Goal: Information Seeking & Learning: Find specific page/section

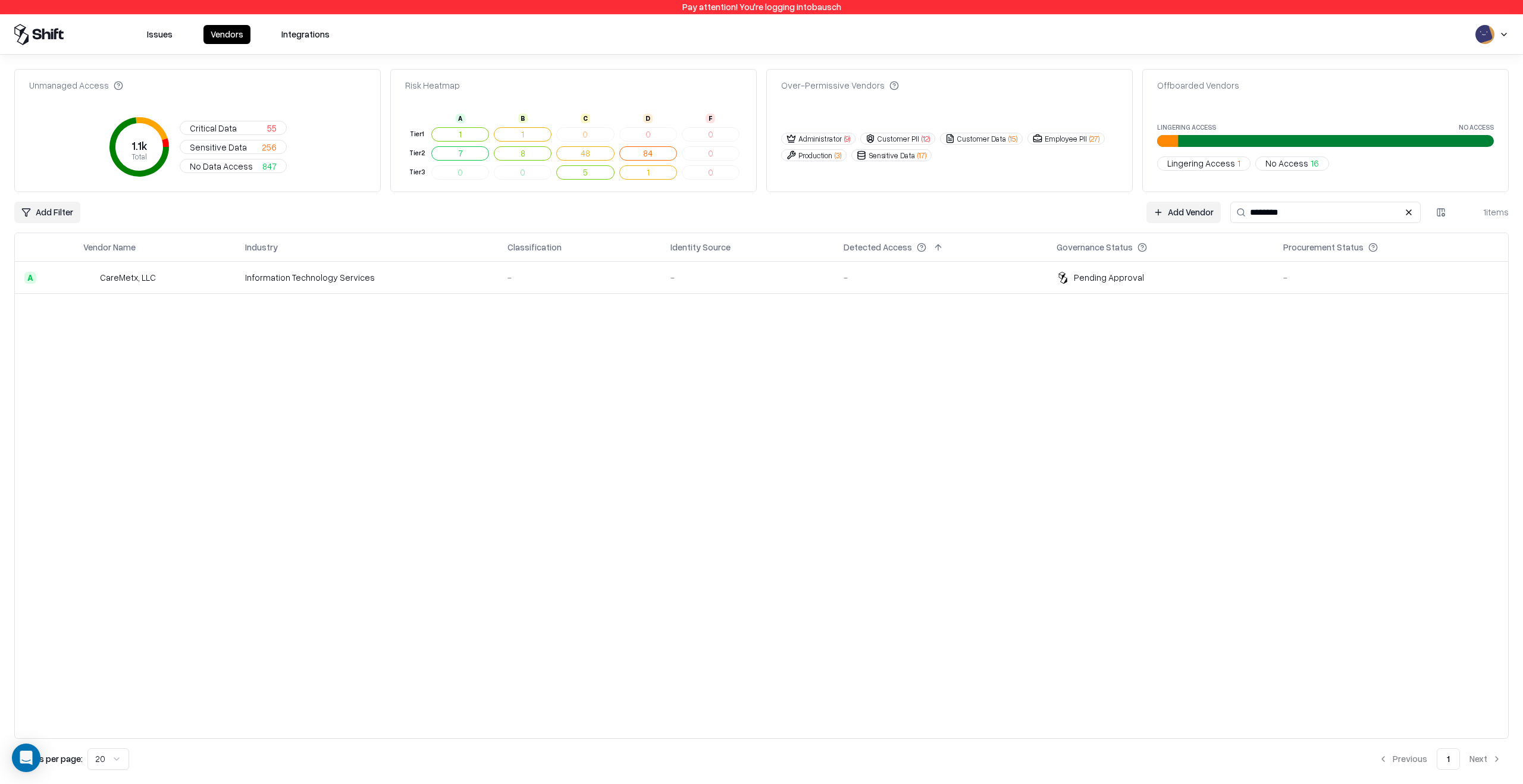
click at [686, 272] on div "-" at bounding box center [747, 277] width 154 height 12
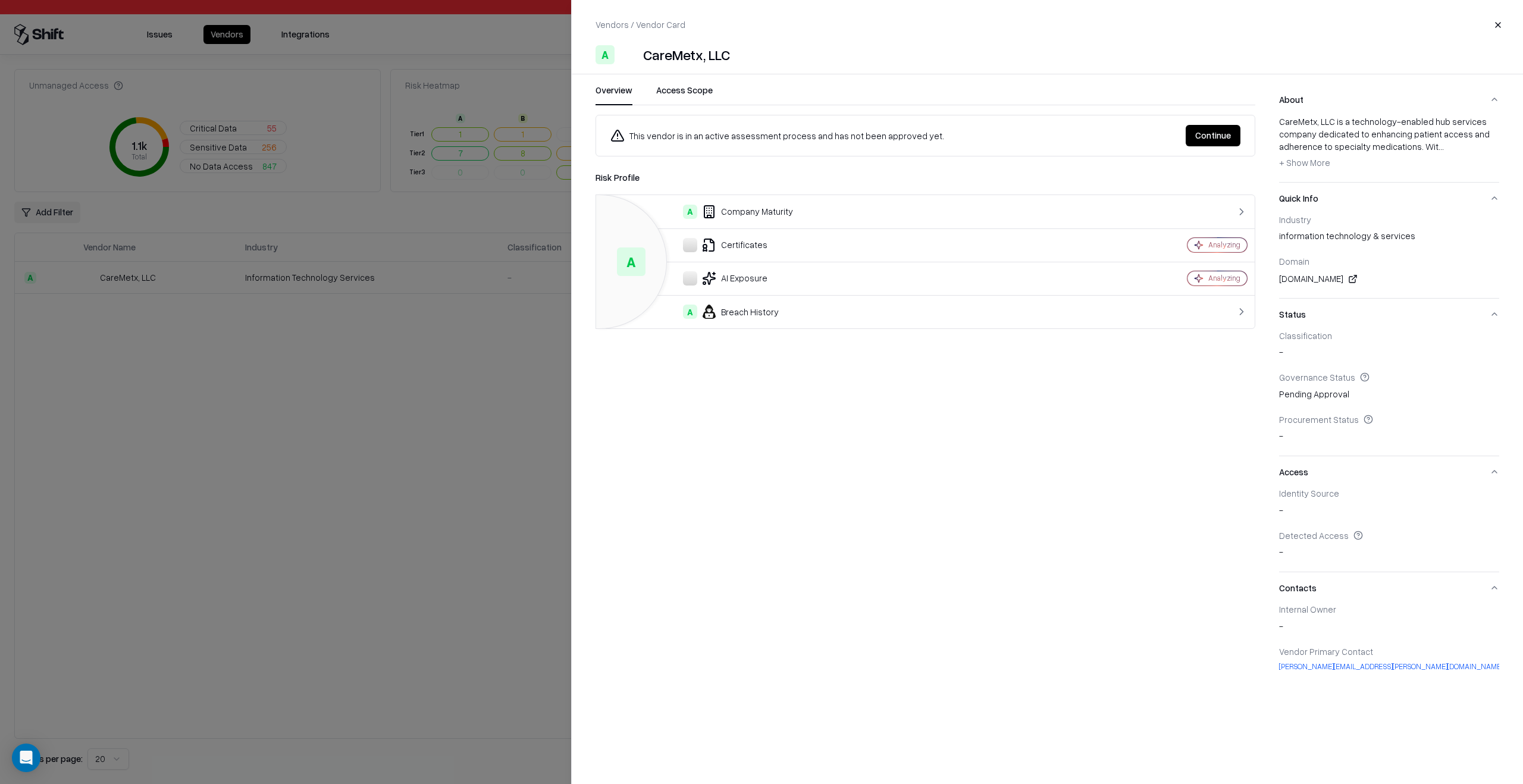
click at [670, 64] on div "CareMetx, LLC" at bounding box center [686, 55] width 87 height 19
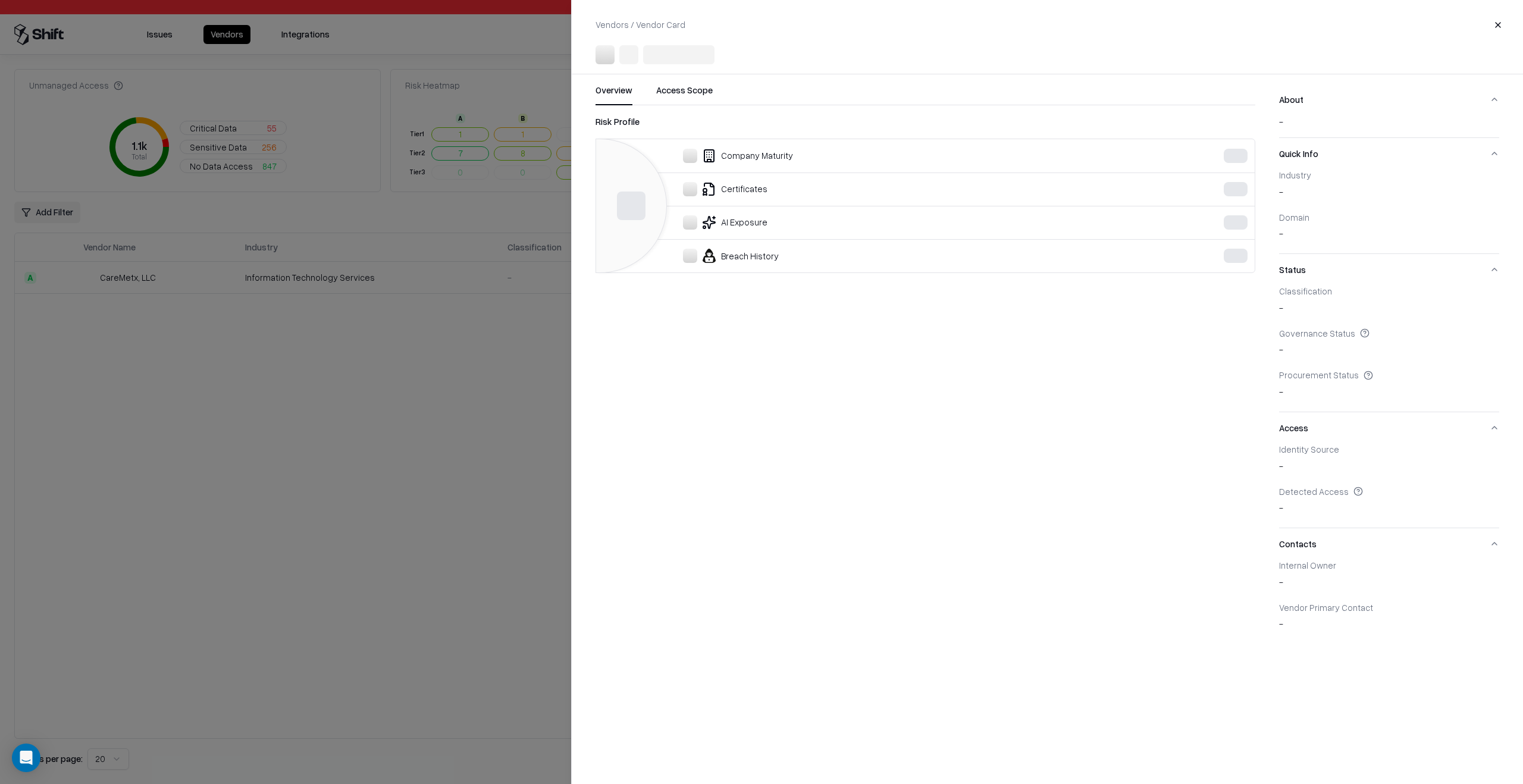
click at [408, 477] on div at bounding box center [761, 392] width 1523 height 784
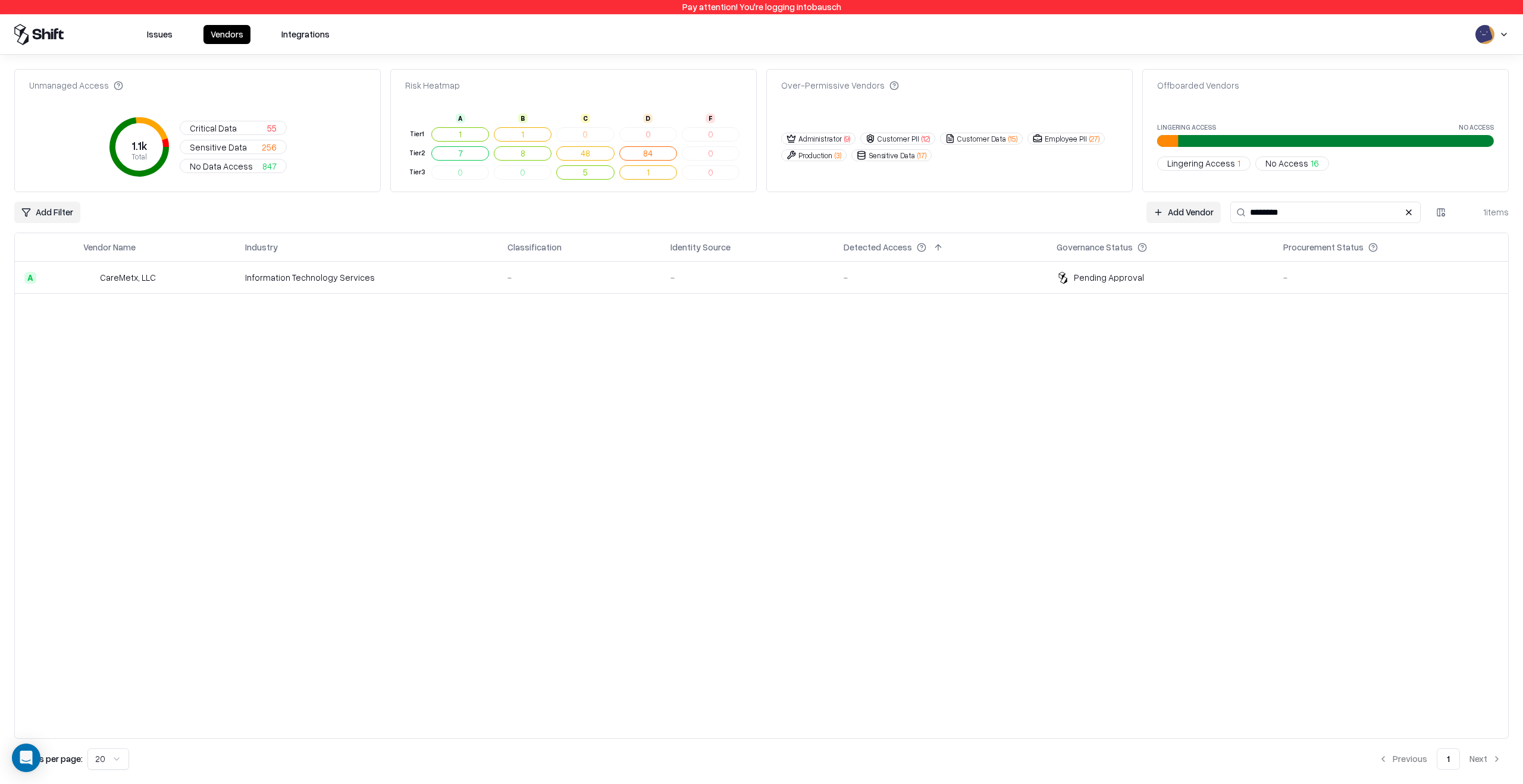
click at [936, 299] on div "Vendor Name Industry Classification Identity Source Detected Access Governance …" at bounding box center [761, 486] width 1495 height 506
click at [950, 283] on div "-" at bounding box center [941, 277] width 194 height 12
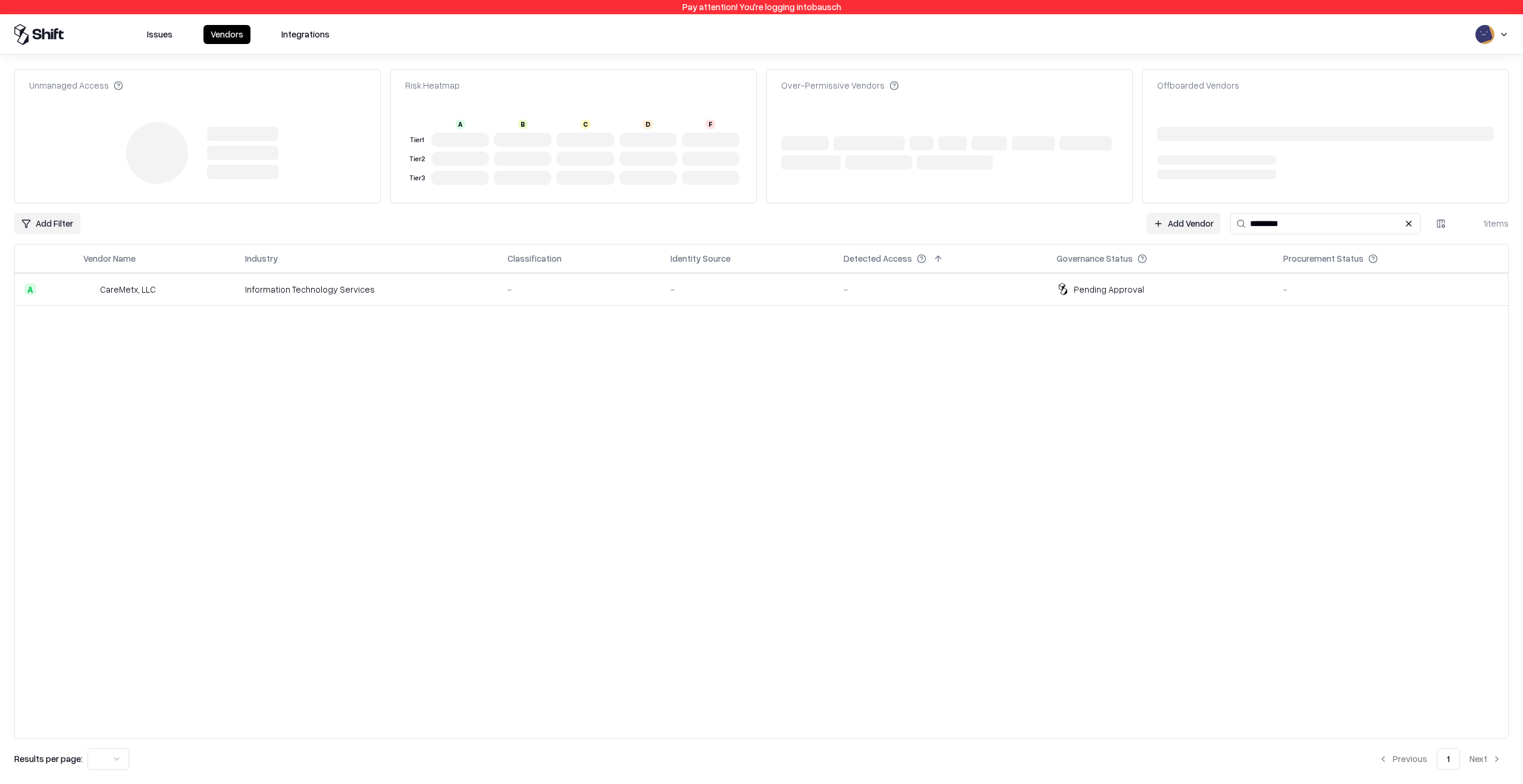
click at [564, 295] on div "-" at bounding box center [580, 289] width 144 height 12
click at [352, 295] on div "Information Technology Services" at bounding box center [366, 289] width 244 height 12
click at [348, 287] on div "Information Technology Services" at bounding box center [366, 289] width 244 height 12
type input "********"
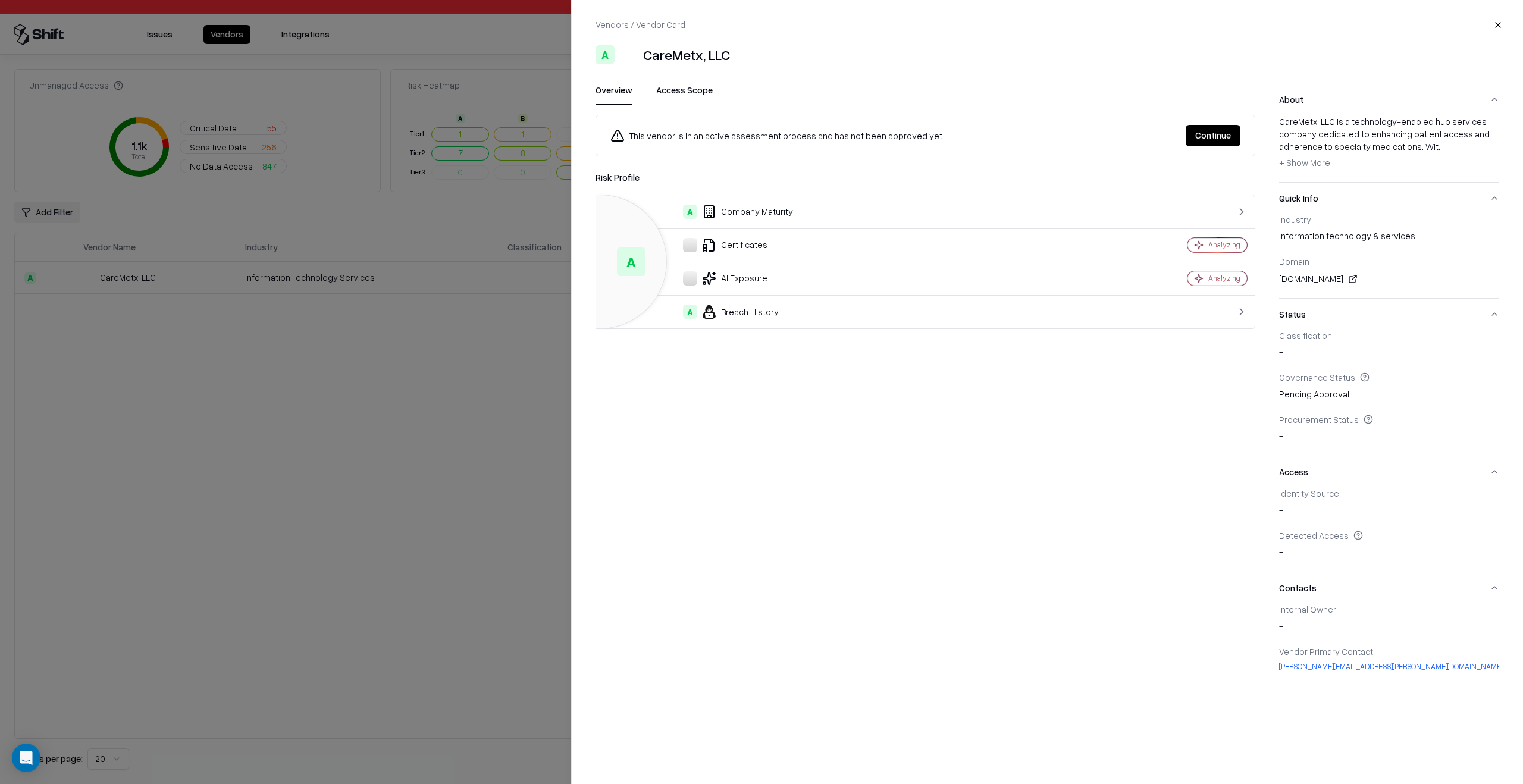
click at [850, 563] on div "This vendor is in an active assessment process and has not been approved yet. C…" at bounding box center [925, 402] width 660 height 573
click at [848, 563] on div "This vendor is in an active assessment process and has not been approved yet. C…" at bounding box center [925, 402] width 660 height 573
click at [670, 49] on div "CareMetx, LLC" at bounding box center [686, 55] width 87 height 19
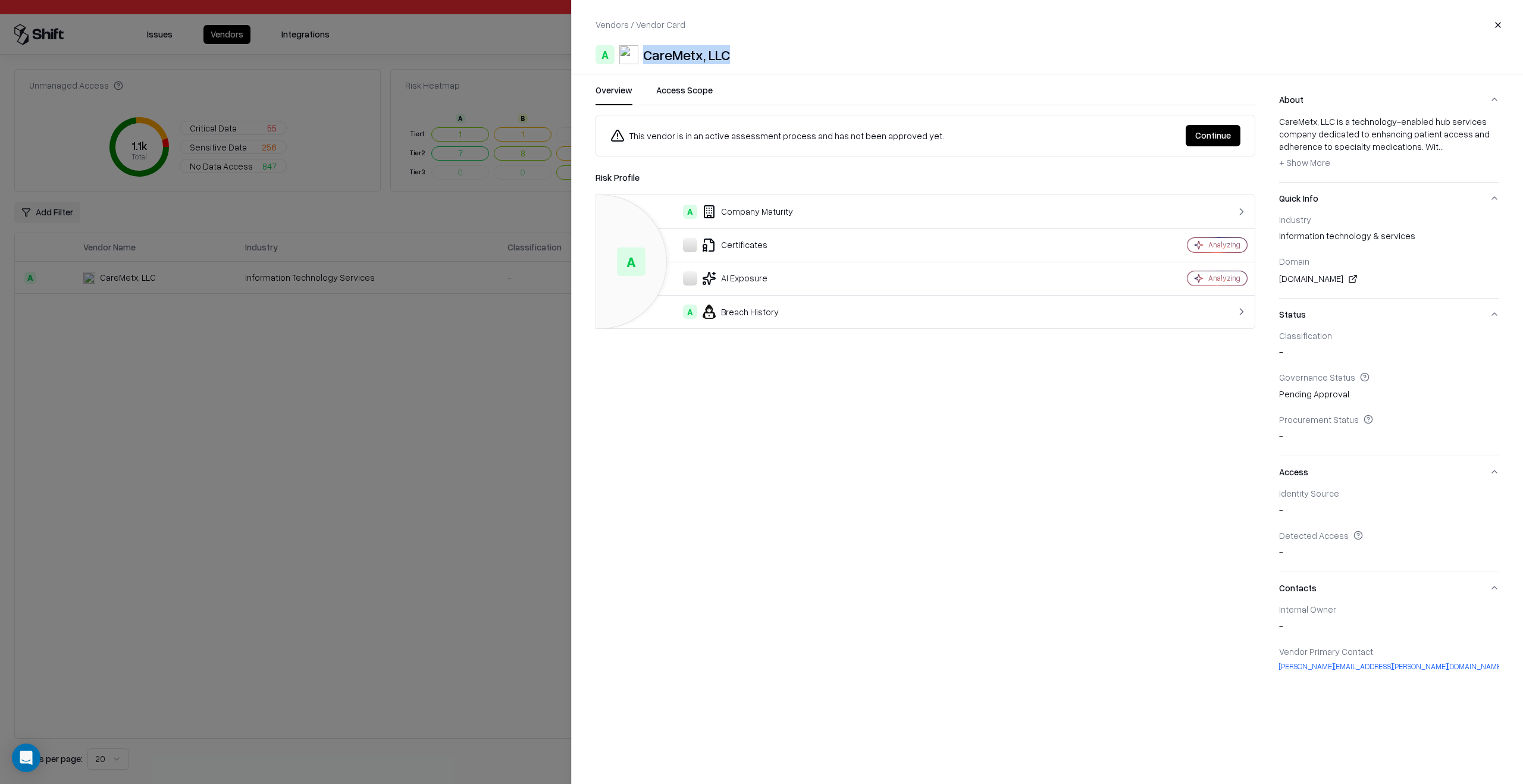
copy div "CareMetx, LLC"
click at [733, 416] on div "This vendor is in an active assessment process and has not been approved yet. C…" at bounding box center [925, 402] width 660 height 573
click at [808, 250] on div "Certificates" at bounding box center [837, 245] width 464 height 14
click at [786, 520] on div "This vendor is in an active assessment process and has not been approved yet. C…" at bounding box center [925, 402] width 660 height 573
click at [1066, 247] on div "B Certificates" at bounding box center [888, 245] width 566 height 14
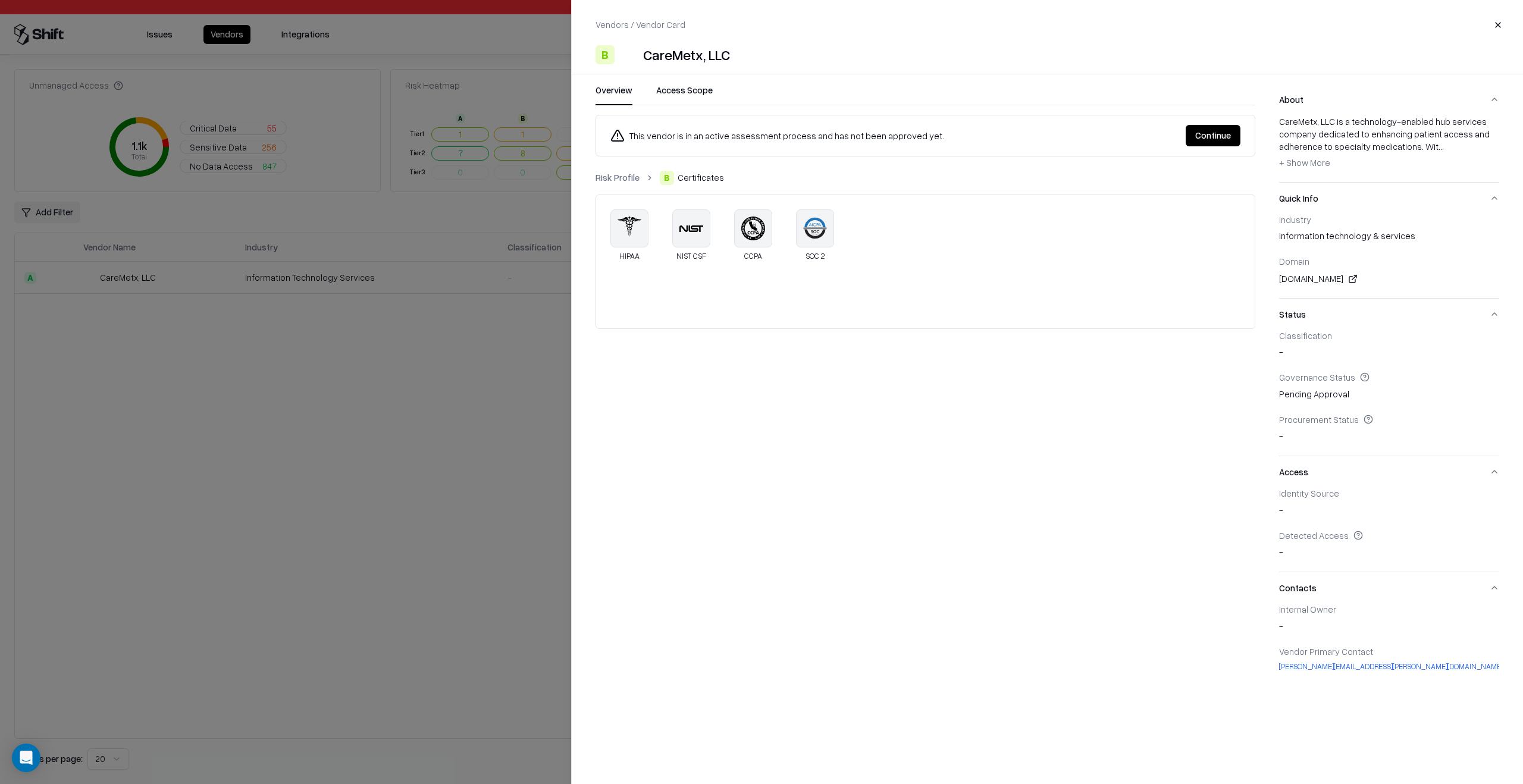
click at [628, 179] on link "Risk Profile" at bounding box center [618, 177] width 44 height 12
click at [830, 280] on div "B AI Exposure" at bounding box center [888, 278] width 566 height 14
click at [623, 177] on link "Risk Profile" at bounding box center [618, 177] width 44 height 12
click at [525, 356] on div at bounding box center [761, 392] width 1523 height 784
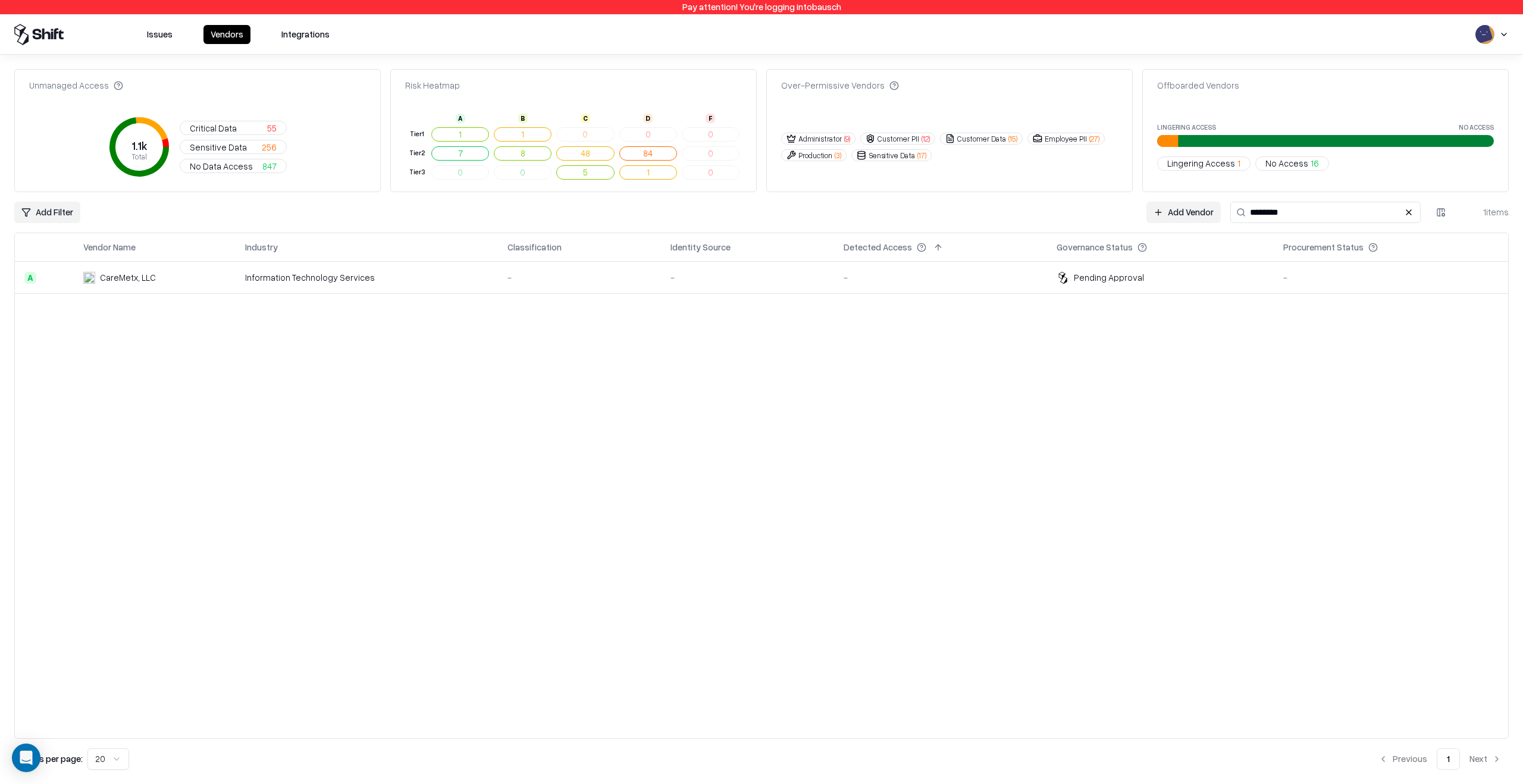
click at [1085, 279] on div "Pending Approval" at bounding box center [1109, 277] width 70 height 12
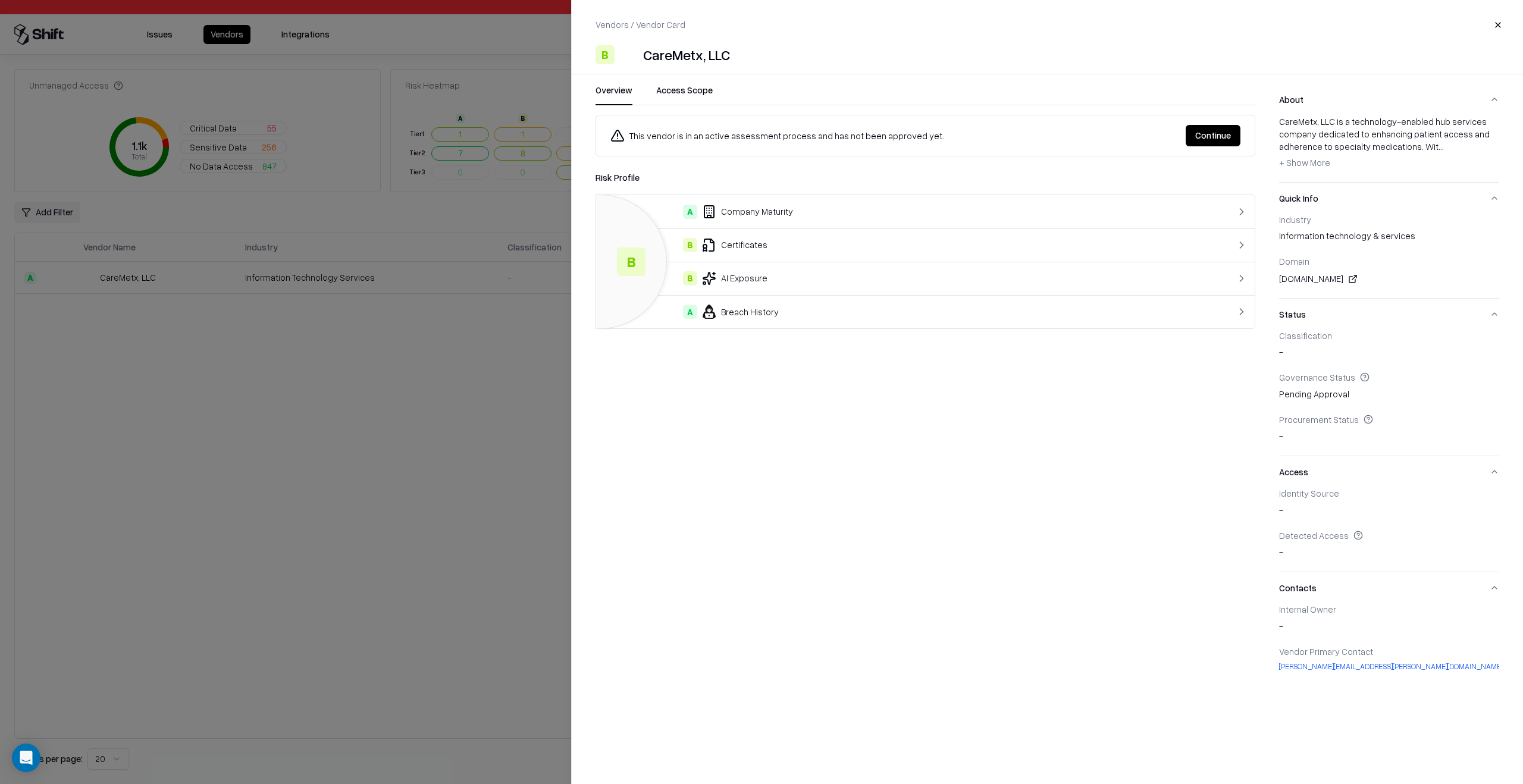
click at [1215, 132] on button "Continue" at bounding box center [1213, 135] width 55 height 21
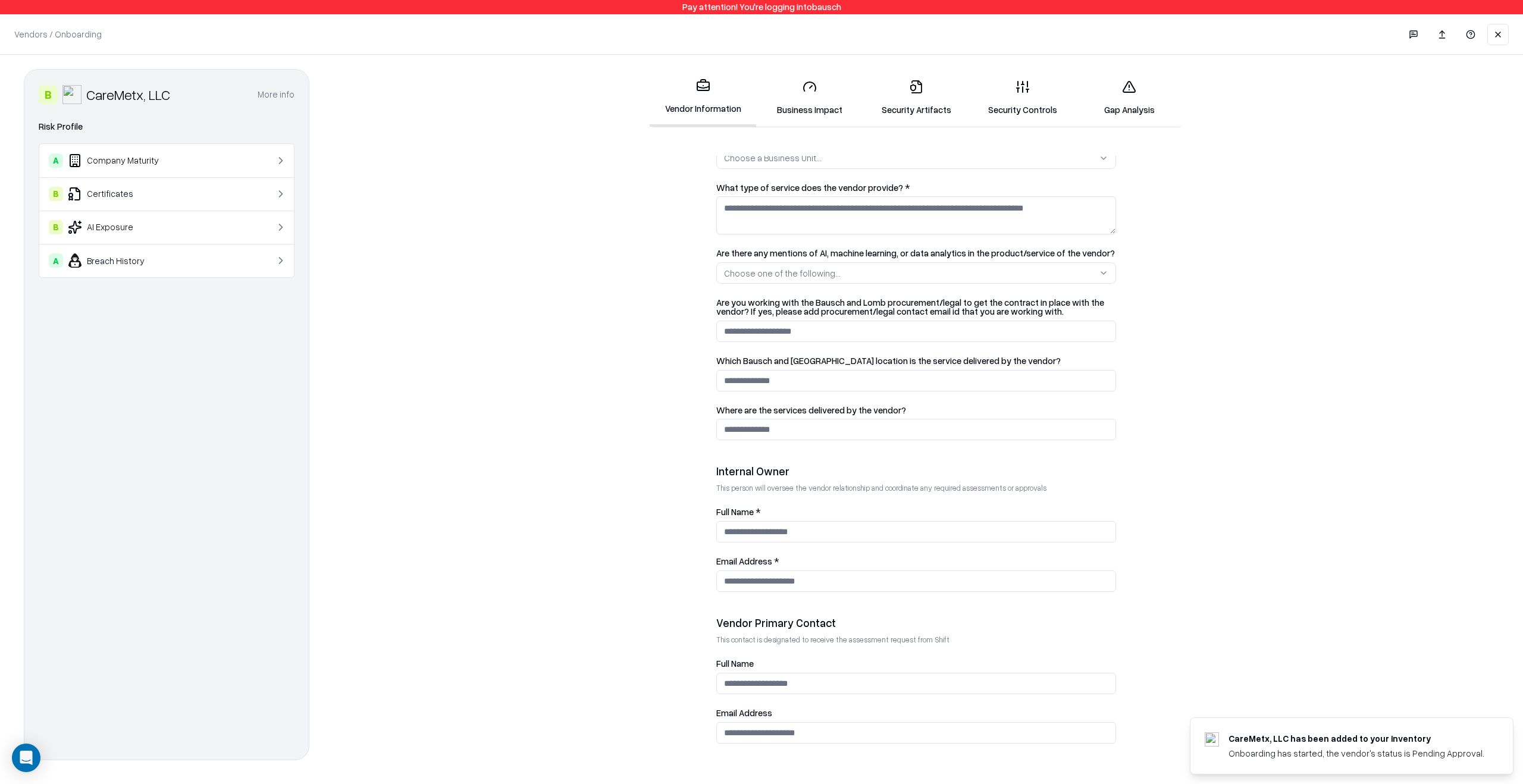
scroll to position [327, 0]
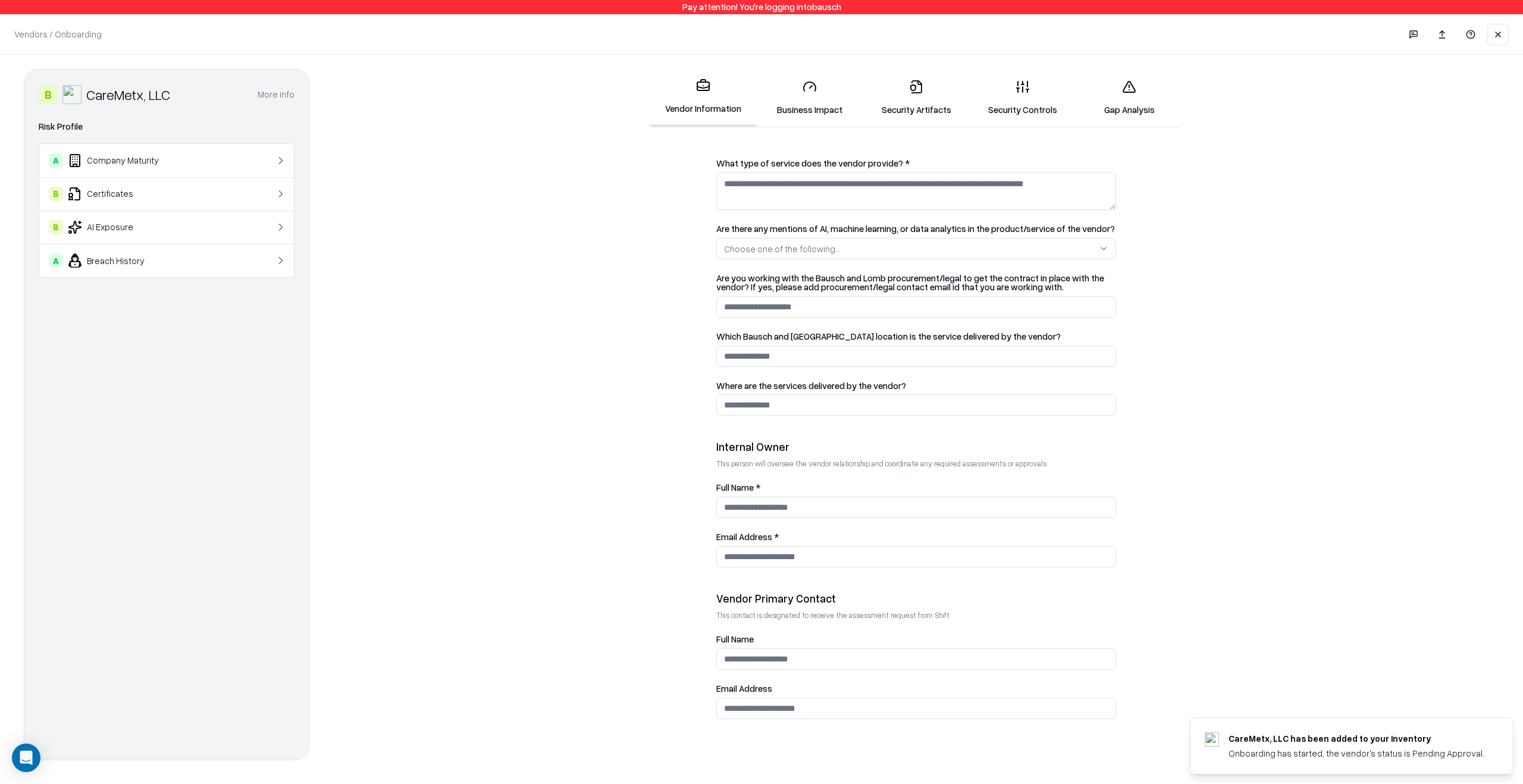
click at [828, 107] on link "Business Impact" at bounding box center [810, 98] width 107 height 55
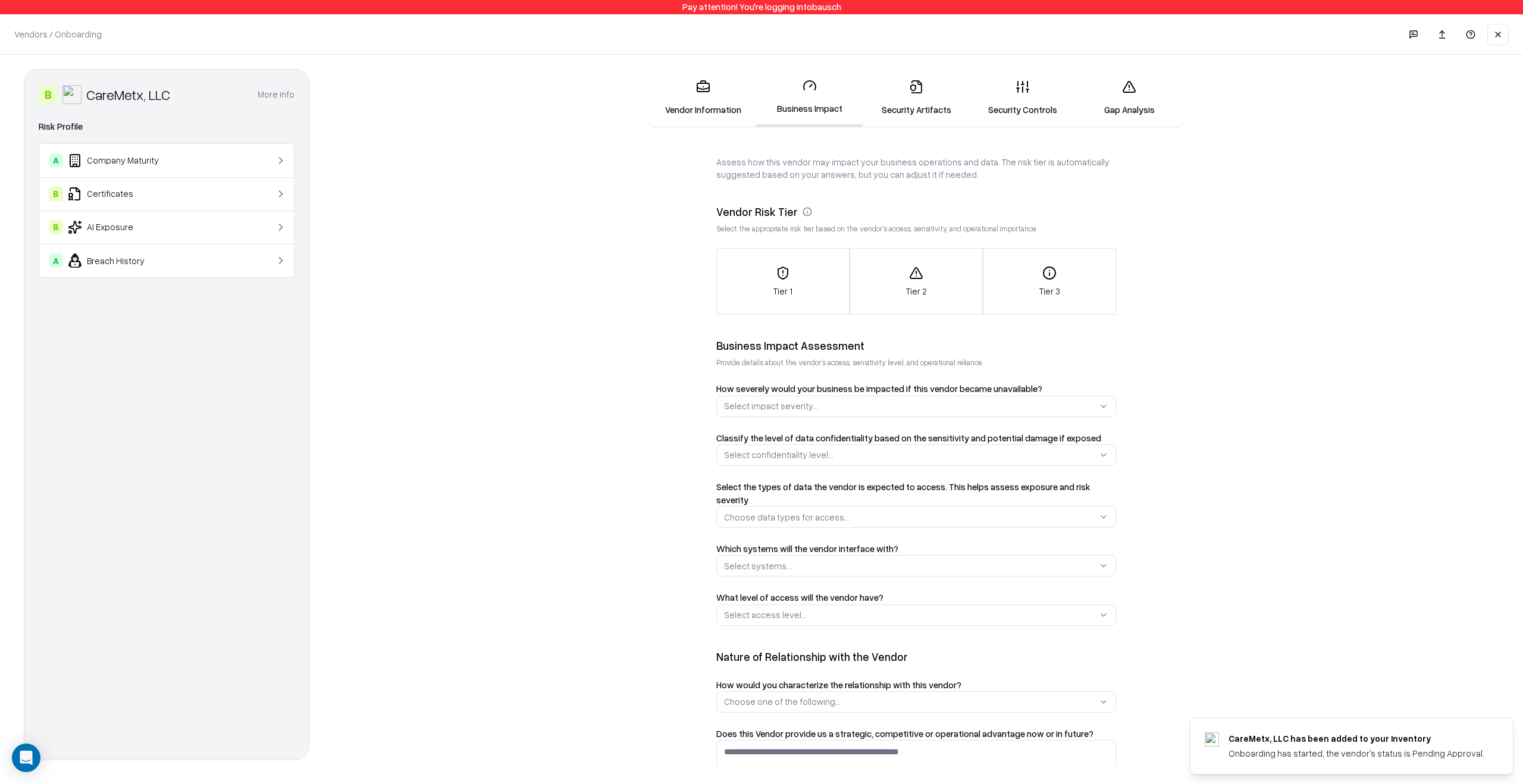
click at [913, 106] on link "Security Artifacts" at bounding box center [916, 98] width 107 height 55
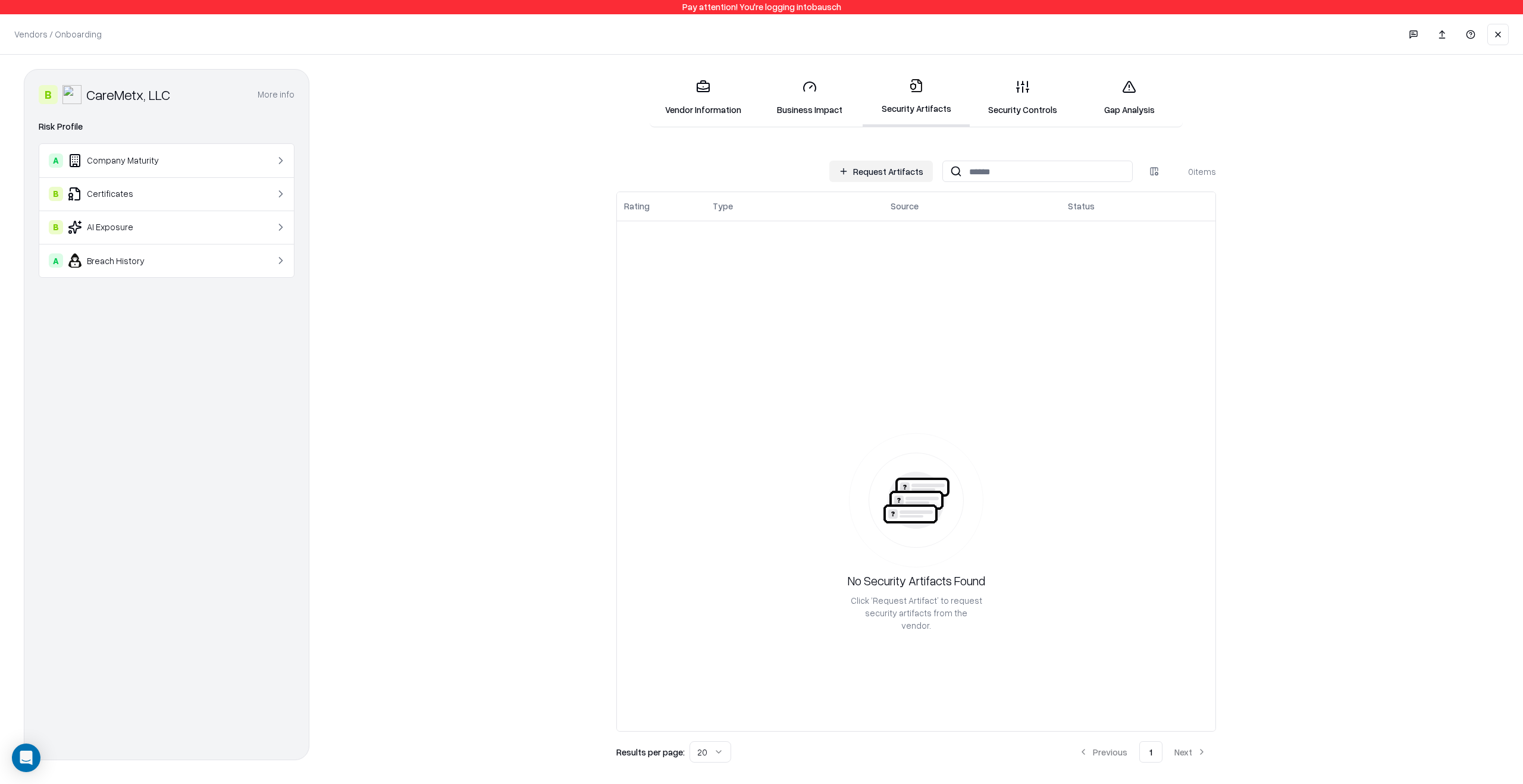
click at [1022, 96] on link "Security Controls" at bounding box center [1023, 98] width 107 height 55
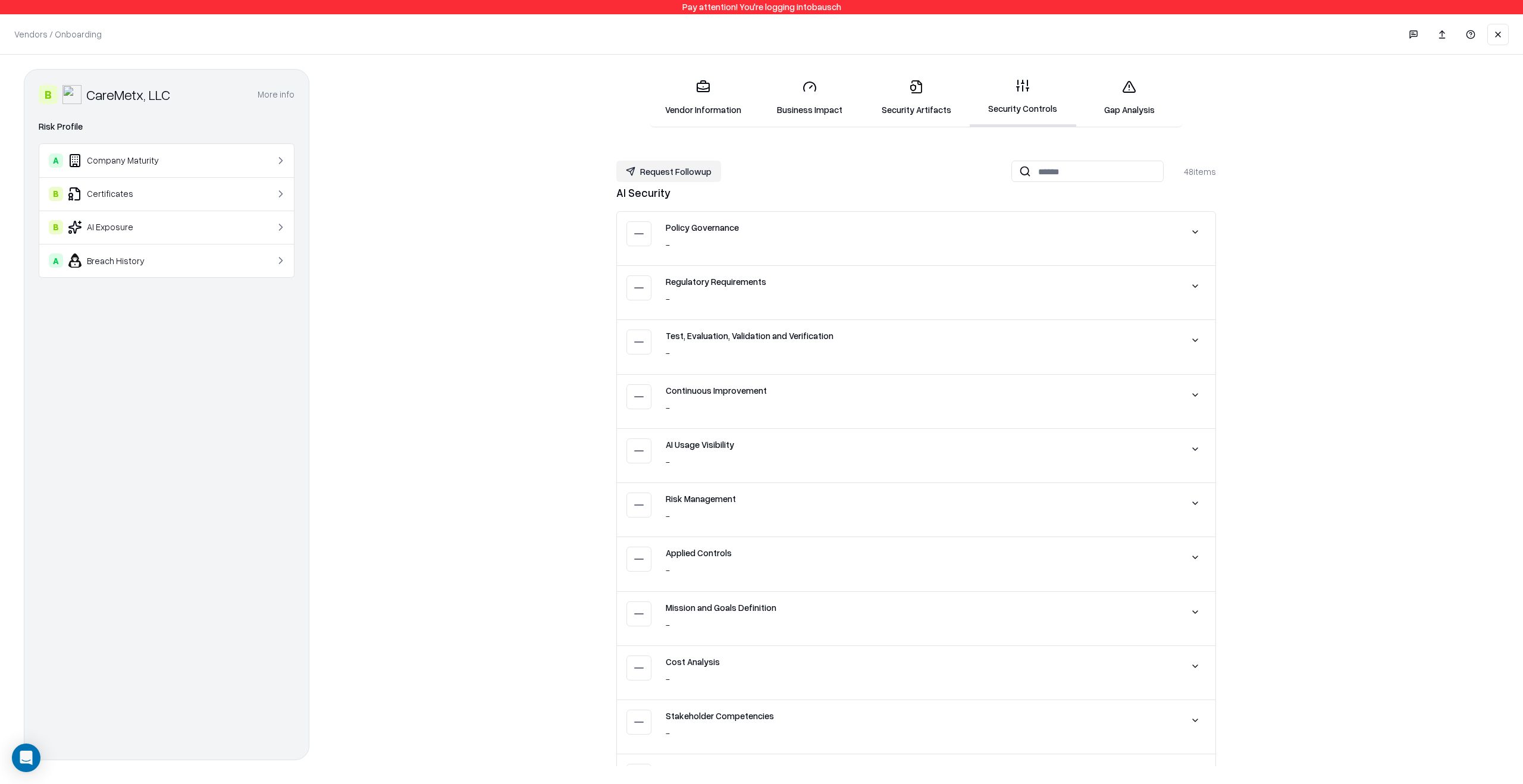
click at [1126, 94] on link "Gap Analysis" at bounding box center [1130, 98] width 107 height 55
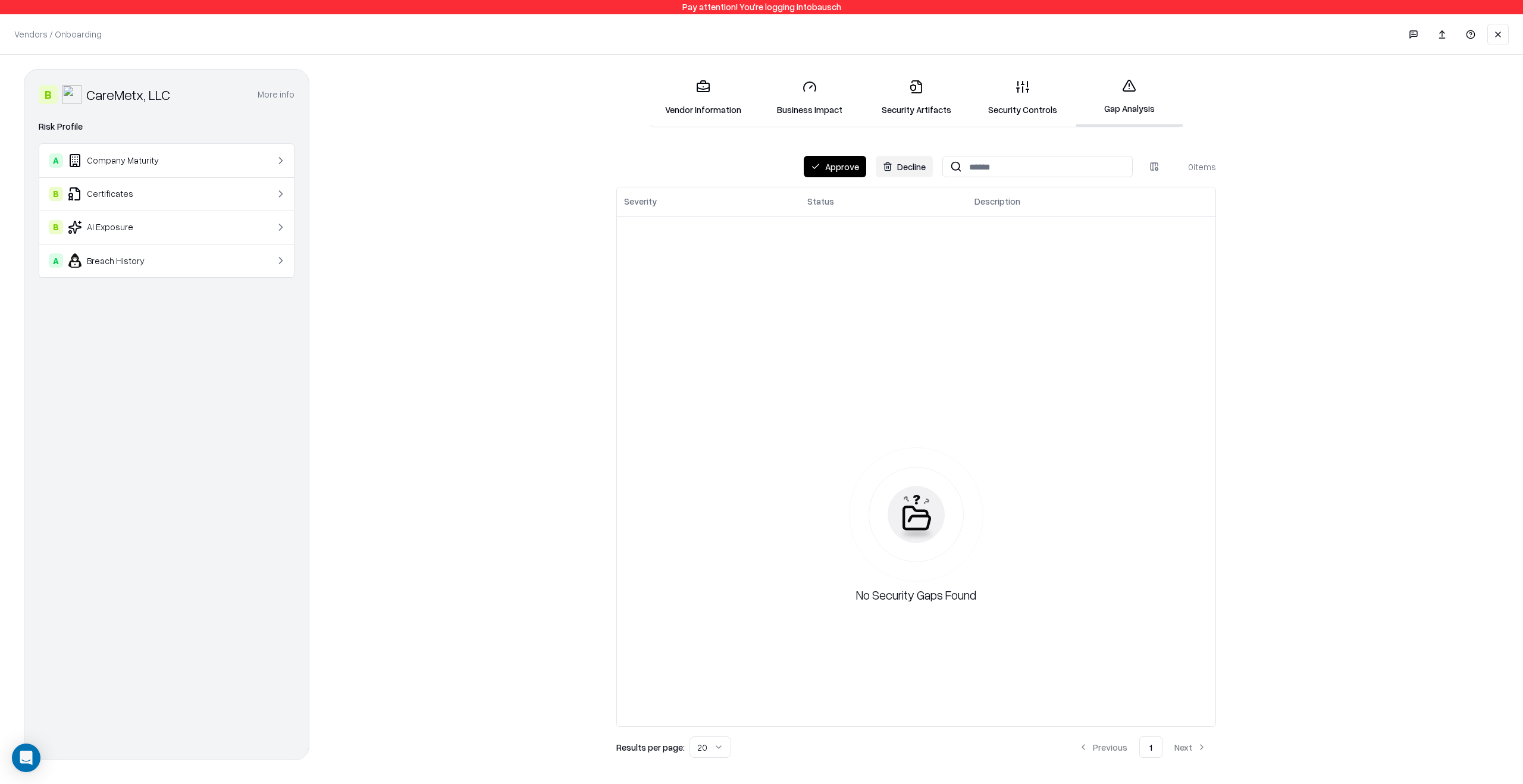
click at [925, 96] on link "Security Artifacts" at bounding box center [916, 98] width 107 height 55
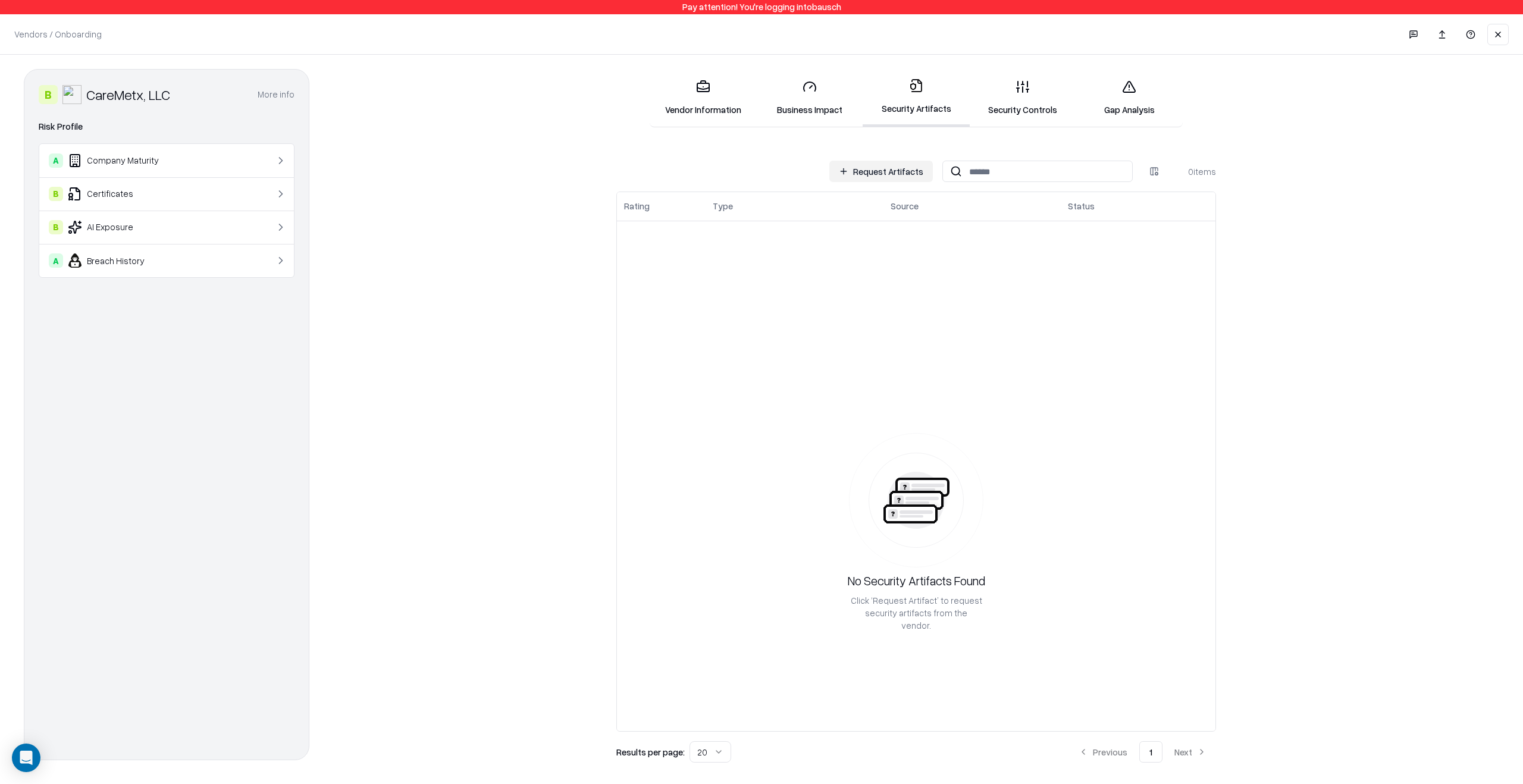
click at [717, 102] on link "Vendor Information" at bounding box center [703, 98] width 107 height 55
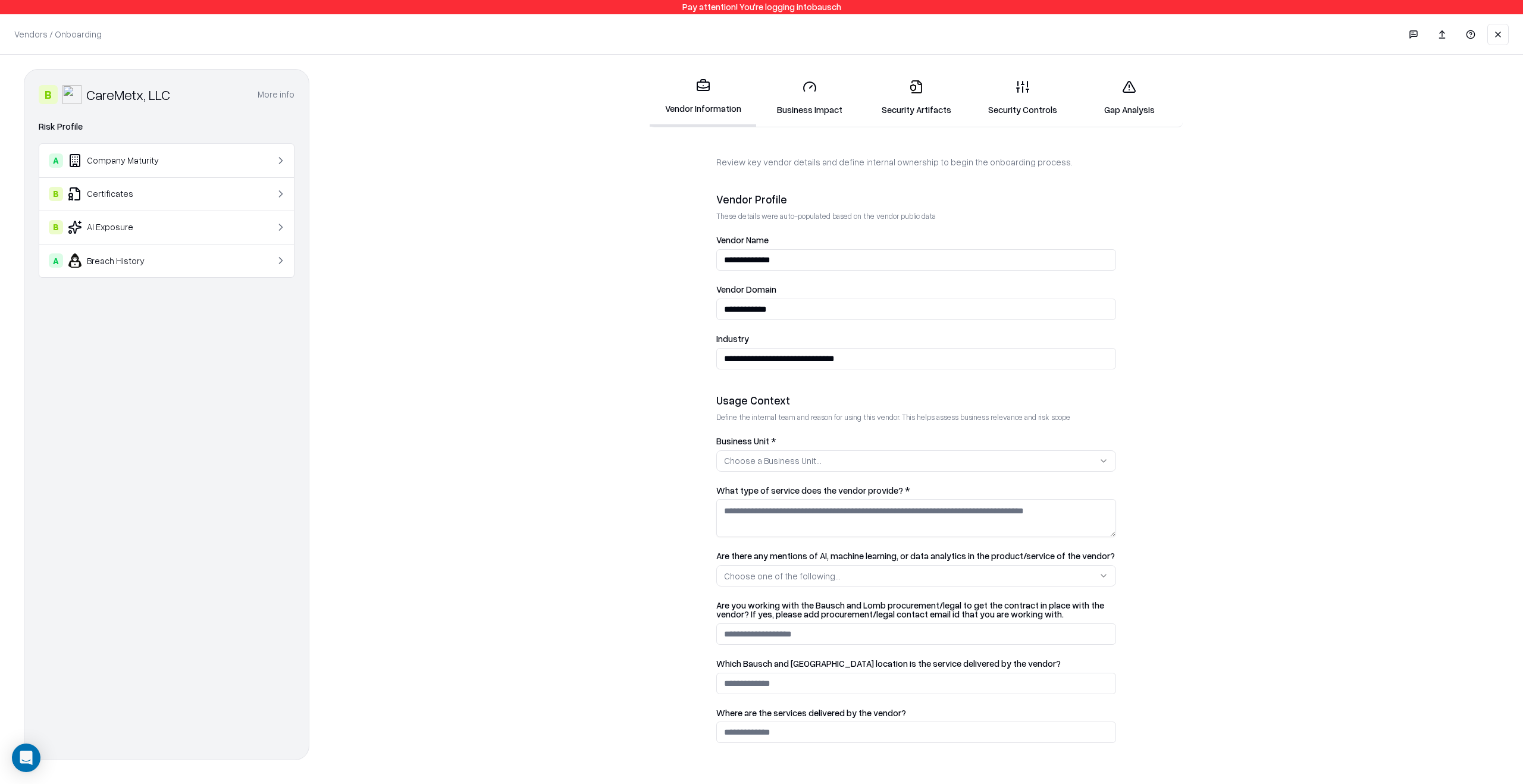
click at [1503, 26] on button at bounding box center [1497, 34] width 21 height 21
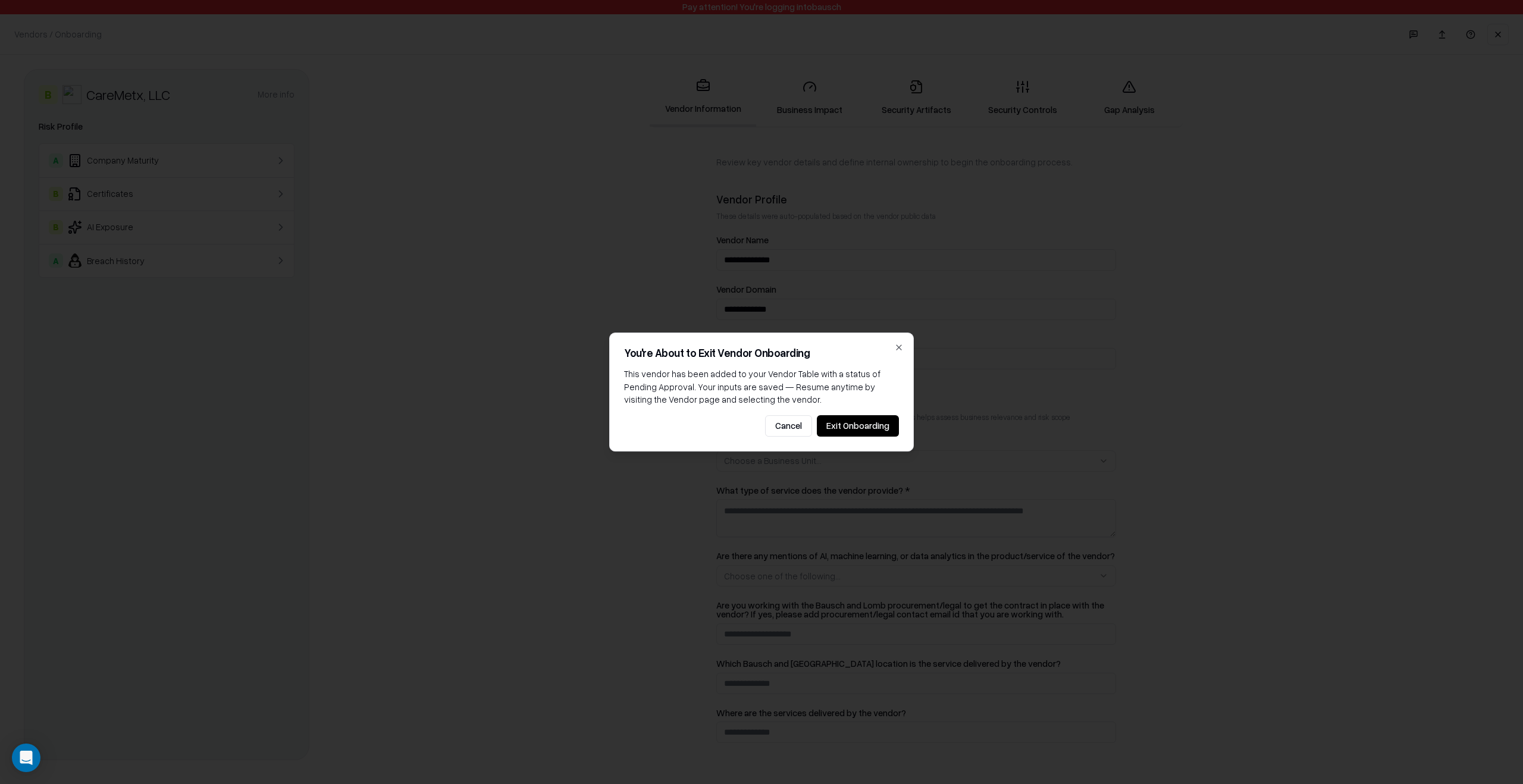
click at [878, 430] on button "Exit Onboarding" at bounding box center [858, 425] width 82 height 21
click at [871, 428] on button "Exit Onboarding" at bounding box center [858, 425] width 82 height 21
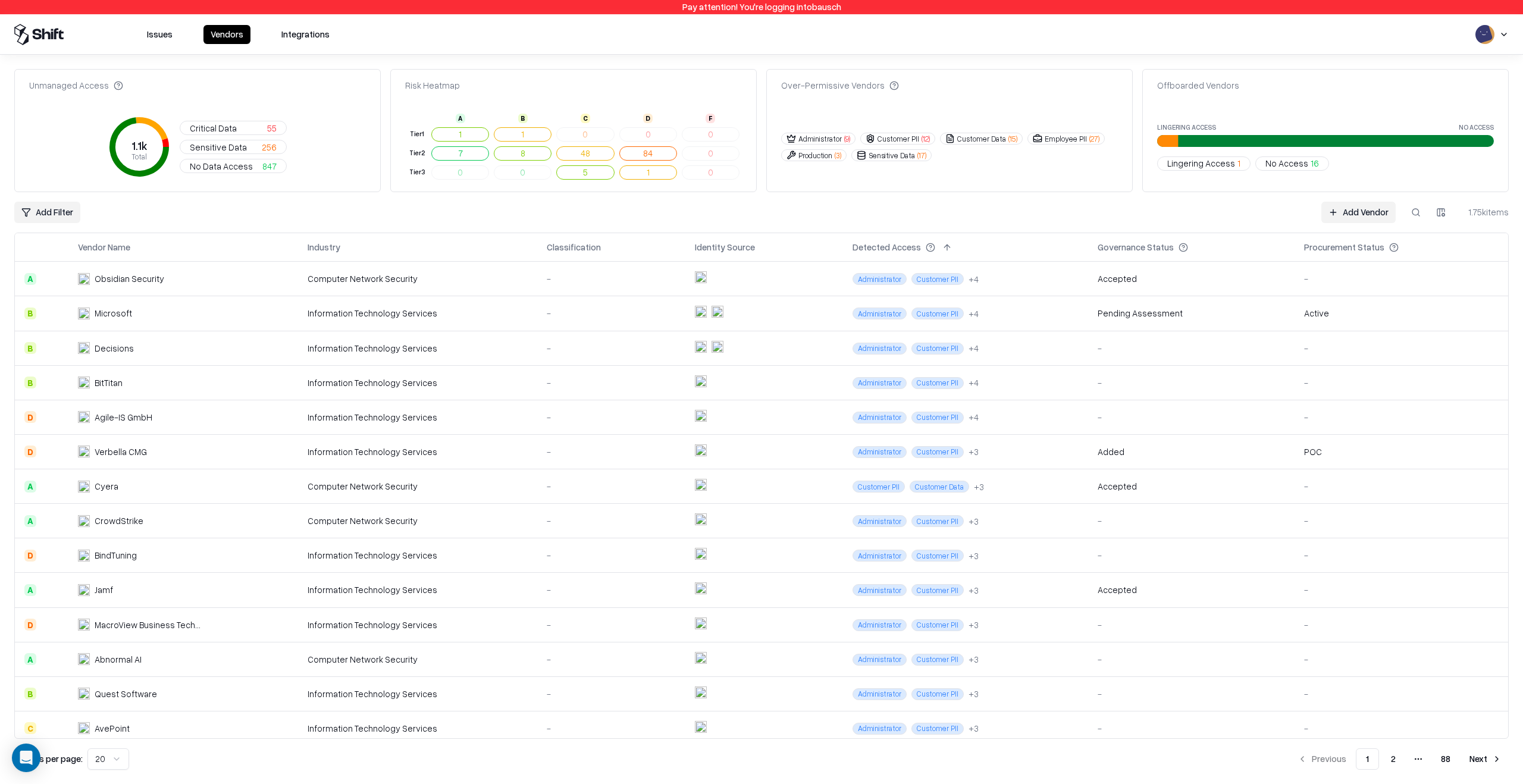
click at [1409, 203] on button at bounding box center [1416, 212] width 21 height 21
click at [1413, 208] on input at bounding box center [1326, 212] width 190 height 21
click at [1358, 210] on input at bounding box center [1326, 212] width 190 height 21
type input "*"
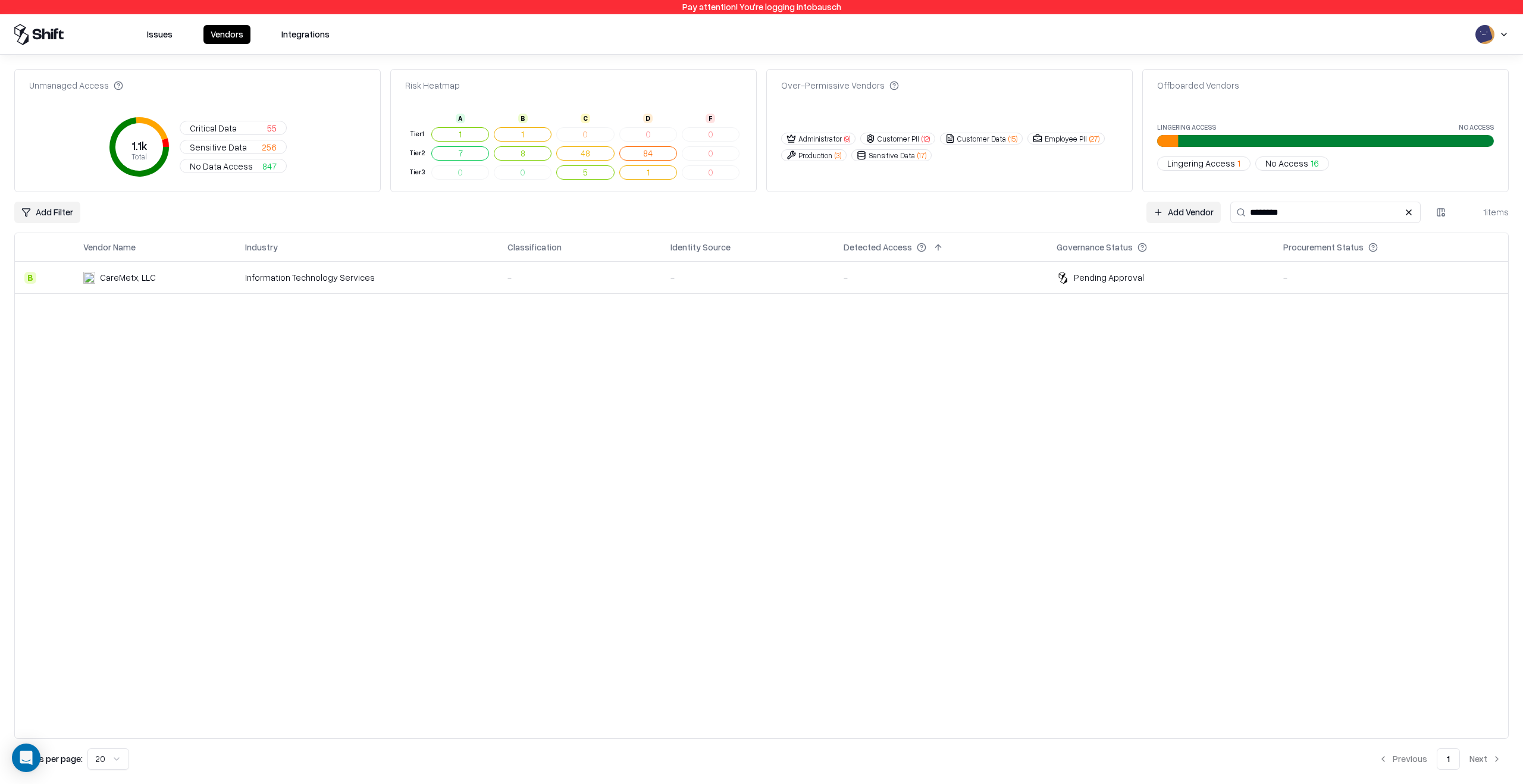
type input "********"
click at [1121, 281] on div "Pending Approval" at bounding box center [1109, 277] width 70 height 12
click at [1305, 218] on input "********" at bounding box center [1326, 212] width 190 height 21
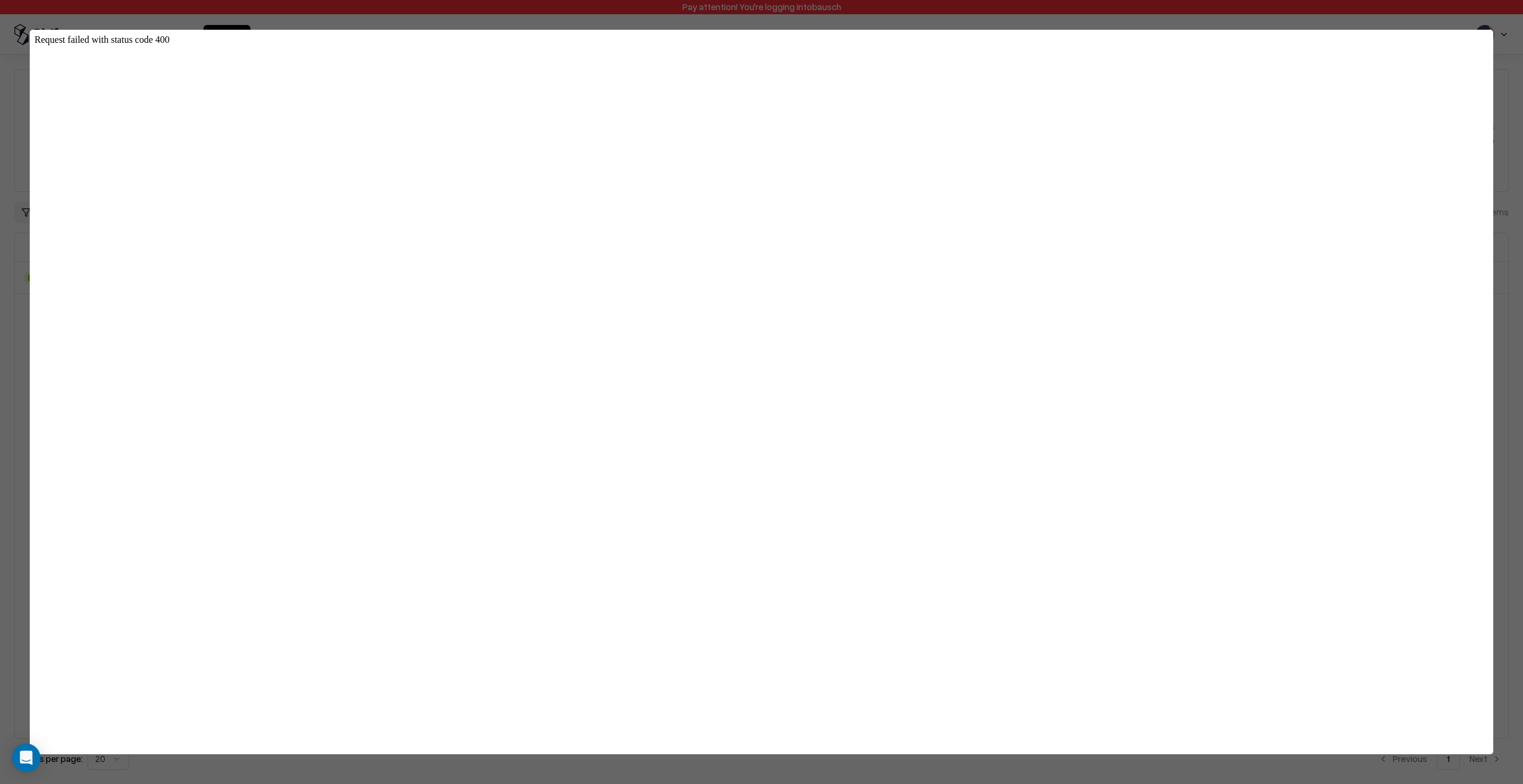
type input "**********"
click at [1511, 270] on div at bounding box center [761, 392] width 1523 height 784
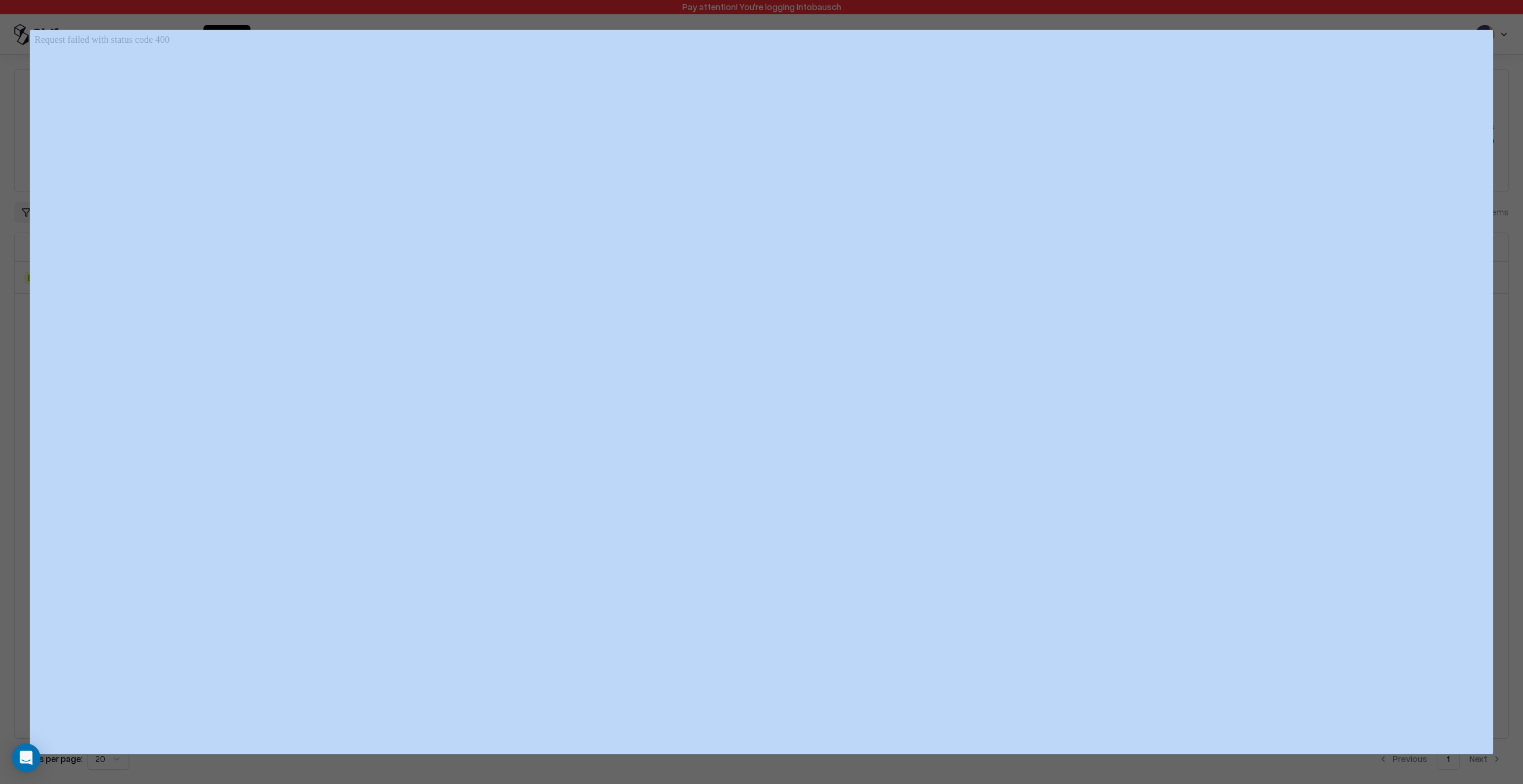
click at [1511, 270] on div at bounding box center [761, 392] width 1523 height 784
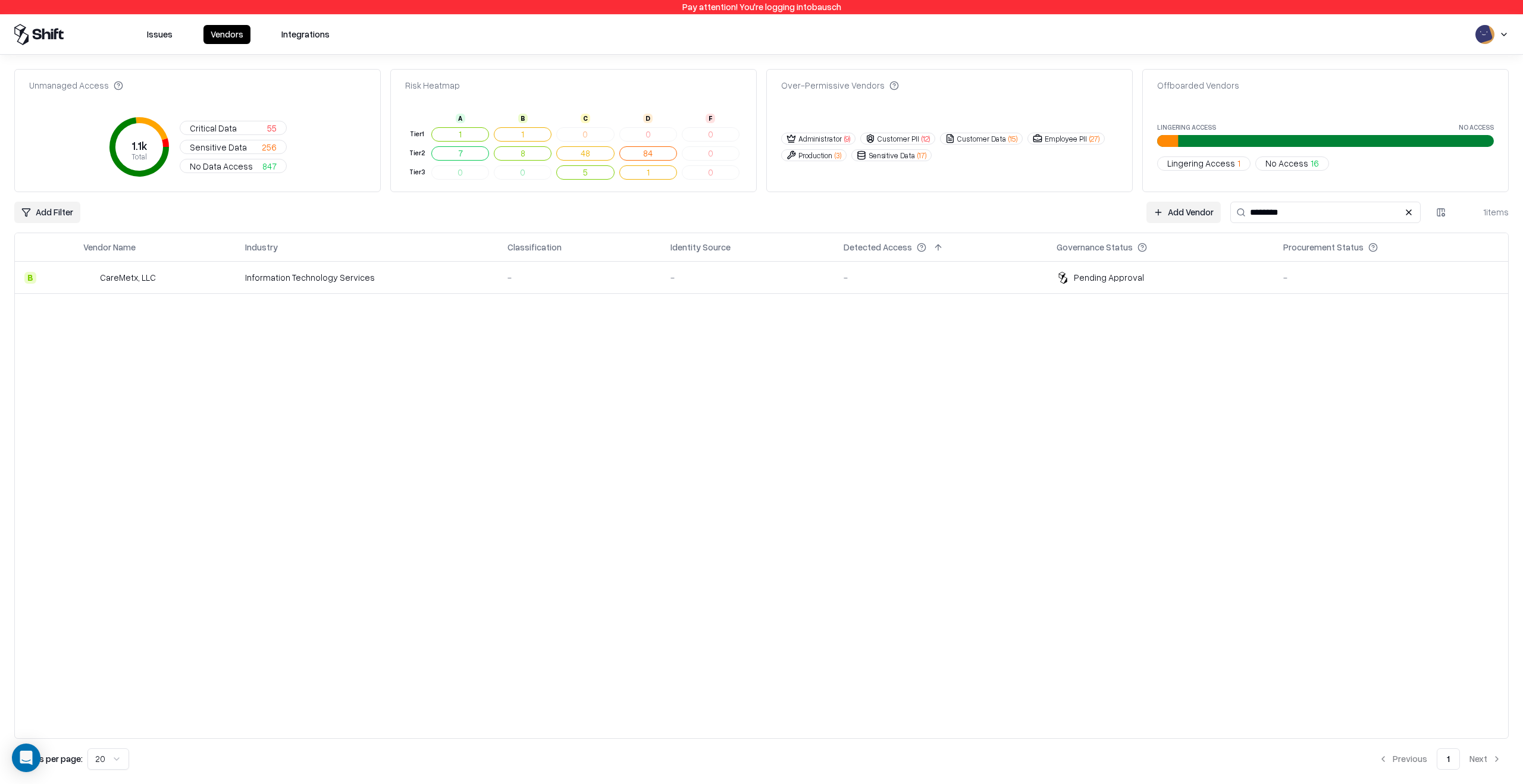
click at [1311, 215] on input "********" at bounding box center [1326, 212] width 190 height 21
click at [1305, 217] on input "*********" at bounding box center [1326, 212] width 190 height 21
type input "********"
click at [686, 265] on td "-" at bounding box center [747, 278] width 173 height 32
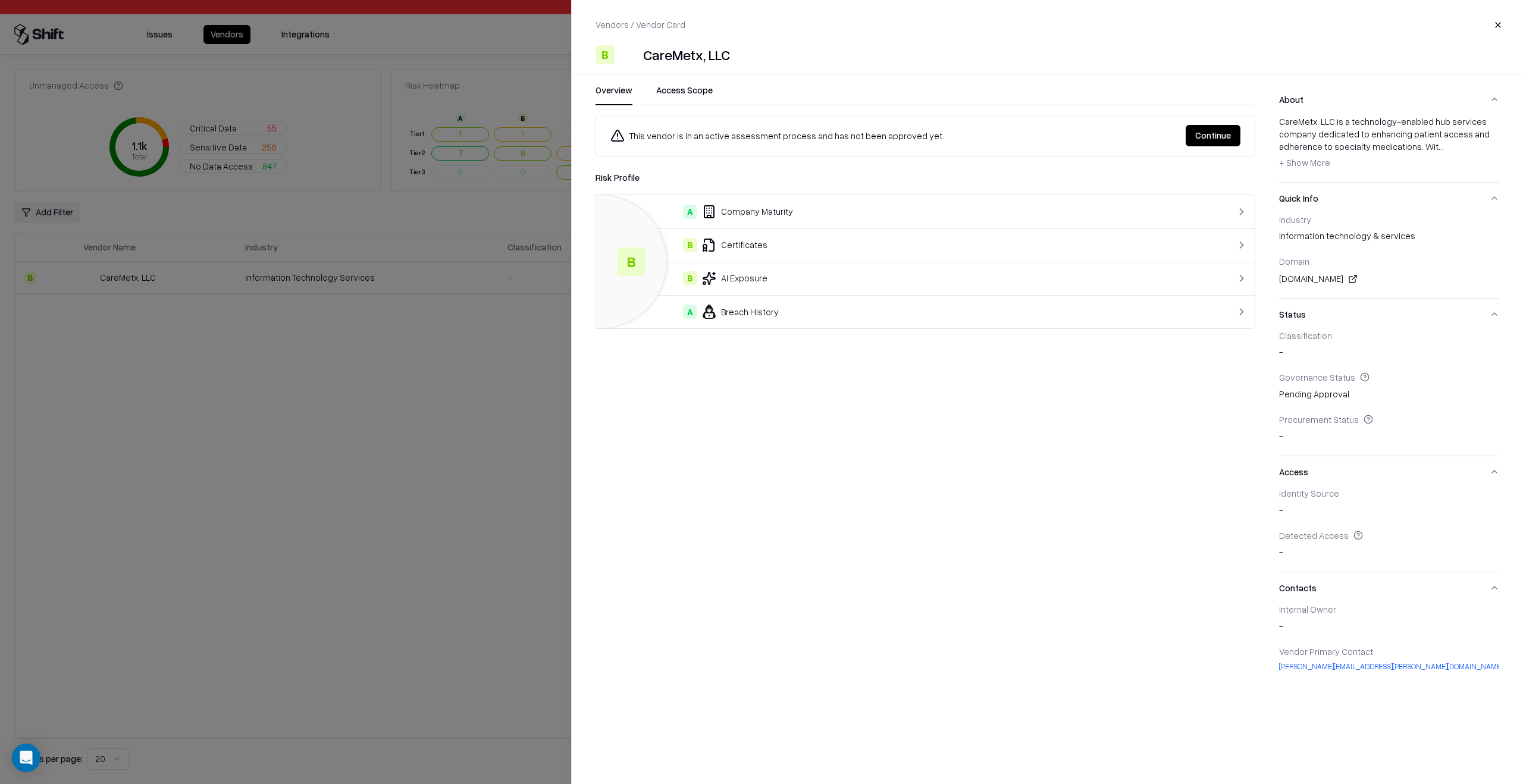
click at [506, 345] on div at bounding box center [761, 392] width 1523 height 784
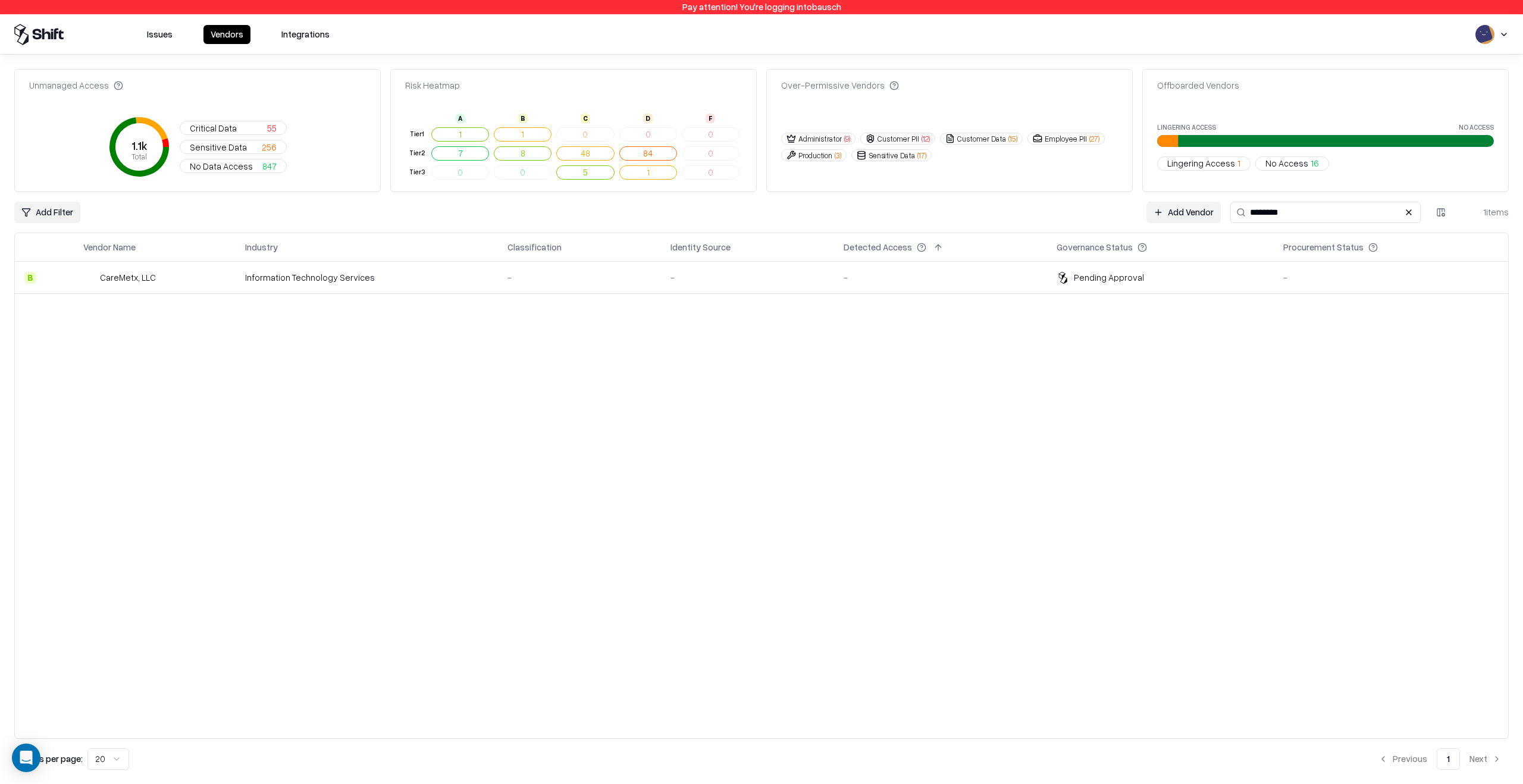
click at [1496, 37] on html "Pay attention! You're logging into bausch Issues Vendors Integrations Unmanaged…" at bounding box center [761, 392] width 1523 height 784
click at [1464, 76] on div "Ron ron@shift.security" at bounding box center [1477, 64] width 197 height 28
click at [1463, 80] on div at bounding box center [1477, 80] width 202 height 1
click at [1454, 90] on div "Log out" at bounding box center [1477, 93] width 197 height 20
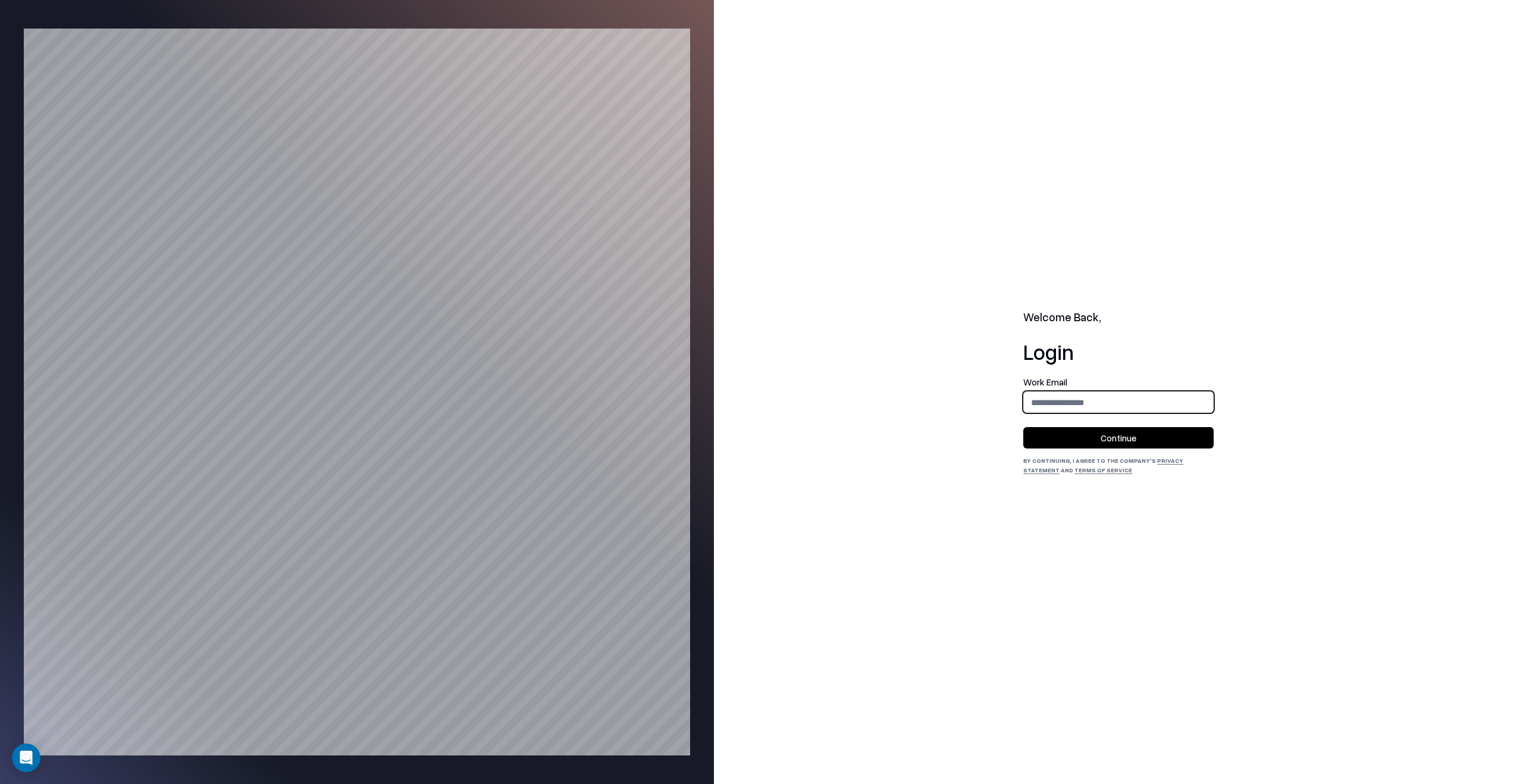
click at [1083, 410] on input "email" at bounding box center [1118, 402] width 189 height 22
type input "**********"
click at [1094, 433] on button "Continue" at bounding box center [1118, 438] width 190 height 21
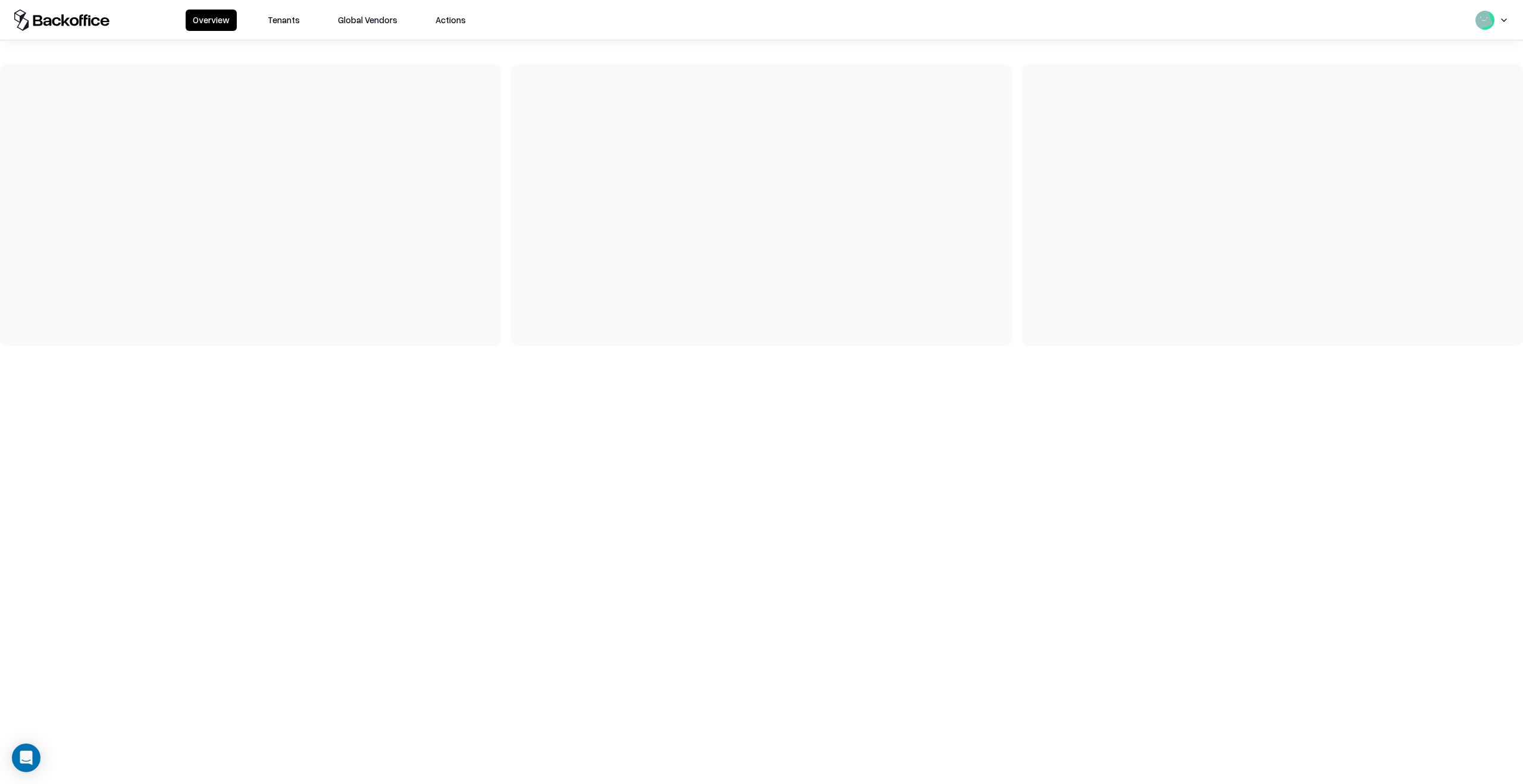
click at [296, 15] on button "Tenants" at bounding box center [283, 20] width 46 height 21
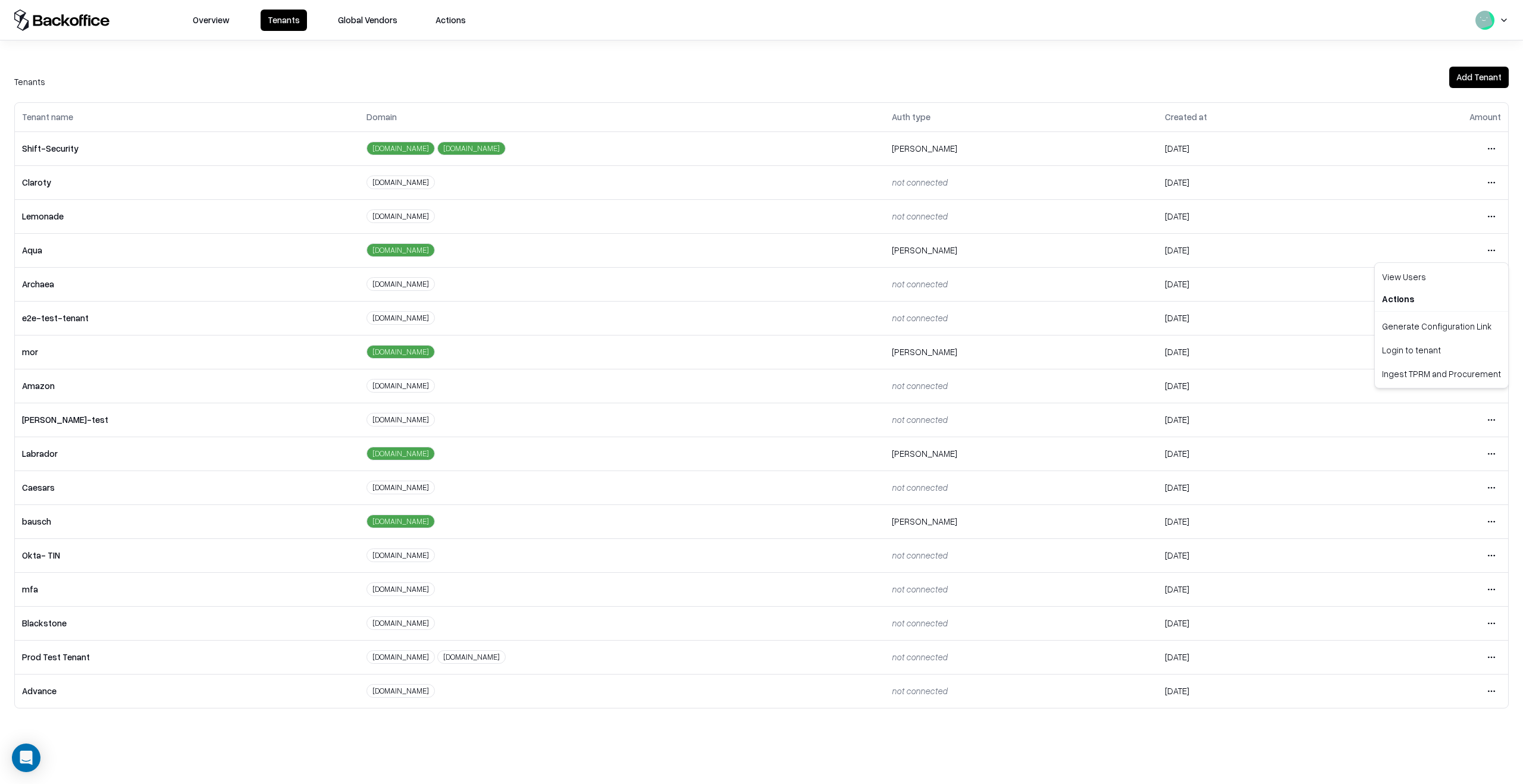
click at [1493, 248] on html "Overview Tenants Global Vendors Actions Tenants Add Tenant Tenant name Domain A…" at bounding box center [761, 392] width 1523 height 784
click at [1424, 350] on div "Login to tenant" at bounding box center [1441, 350] width 129 height 24
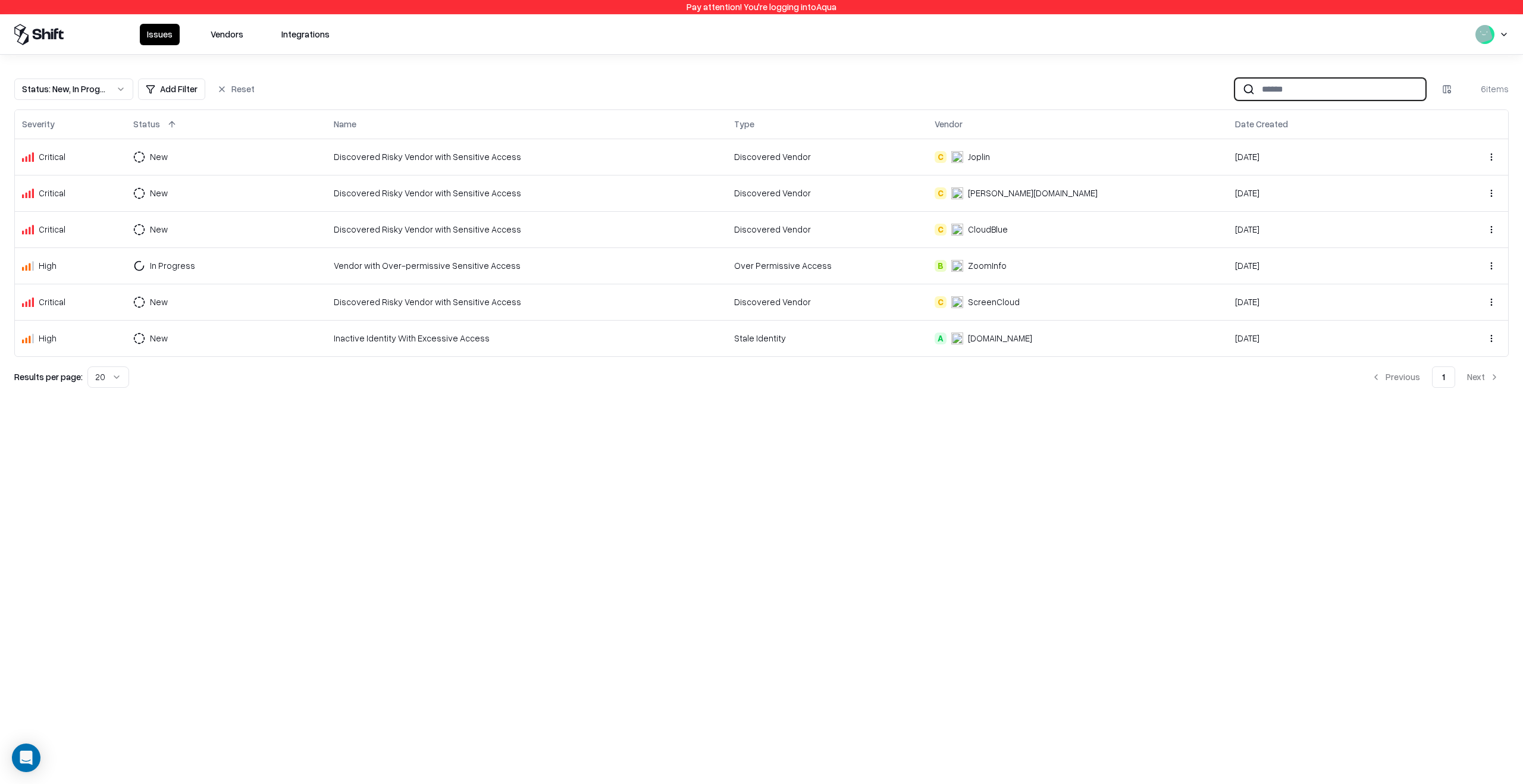
click at [1353, 90] on input at bounding box center [1339, 89] width 170 height 22
click at [231, 37] on button "Vendors" at bounding box center [227, 34] width 47 height 21
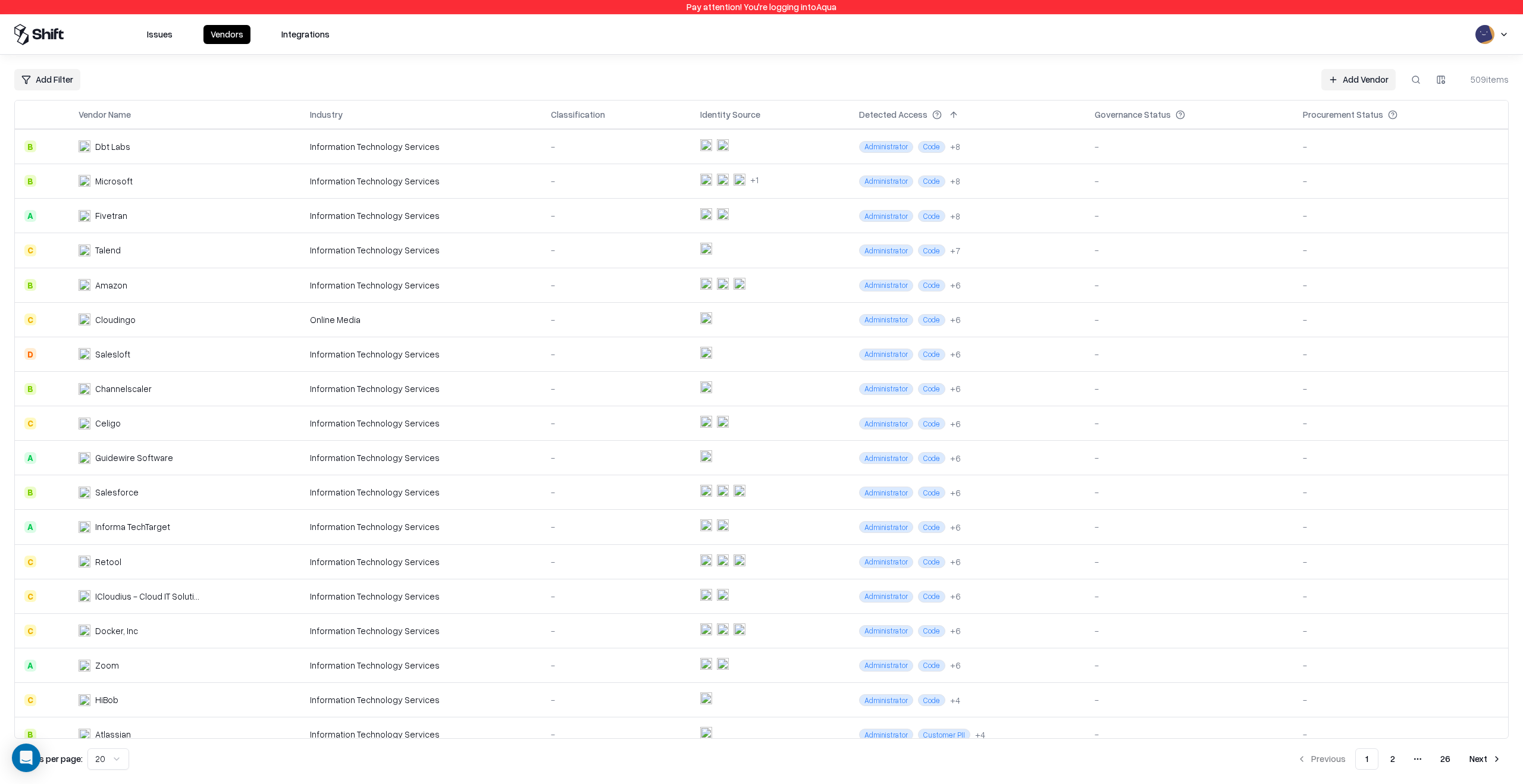
click at [1418, 80] on button at bounding box center [1416, 79] width 21 height 21
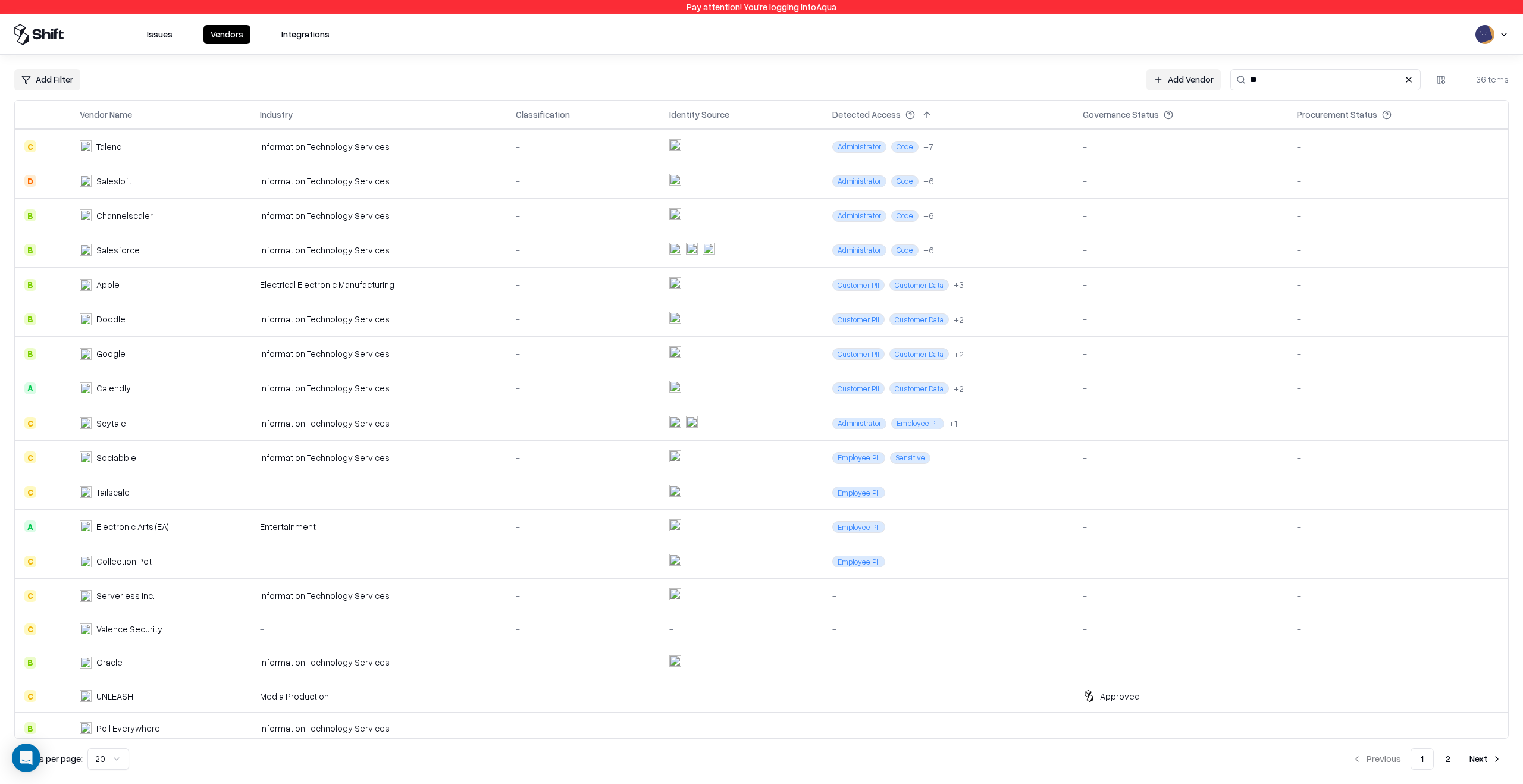
type input "*"
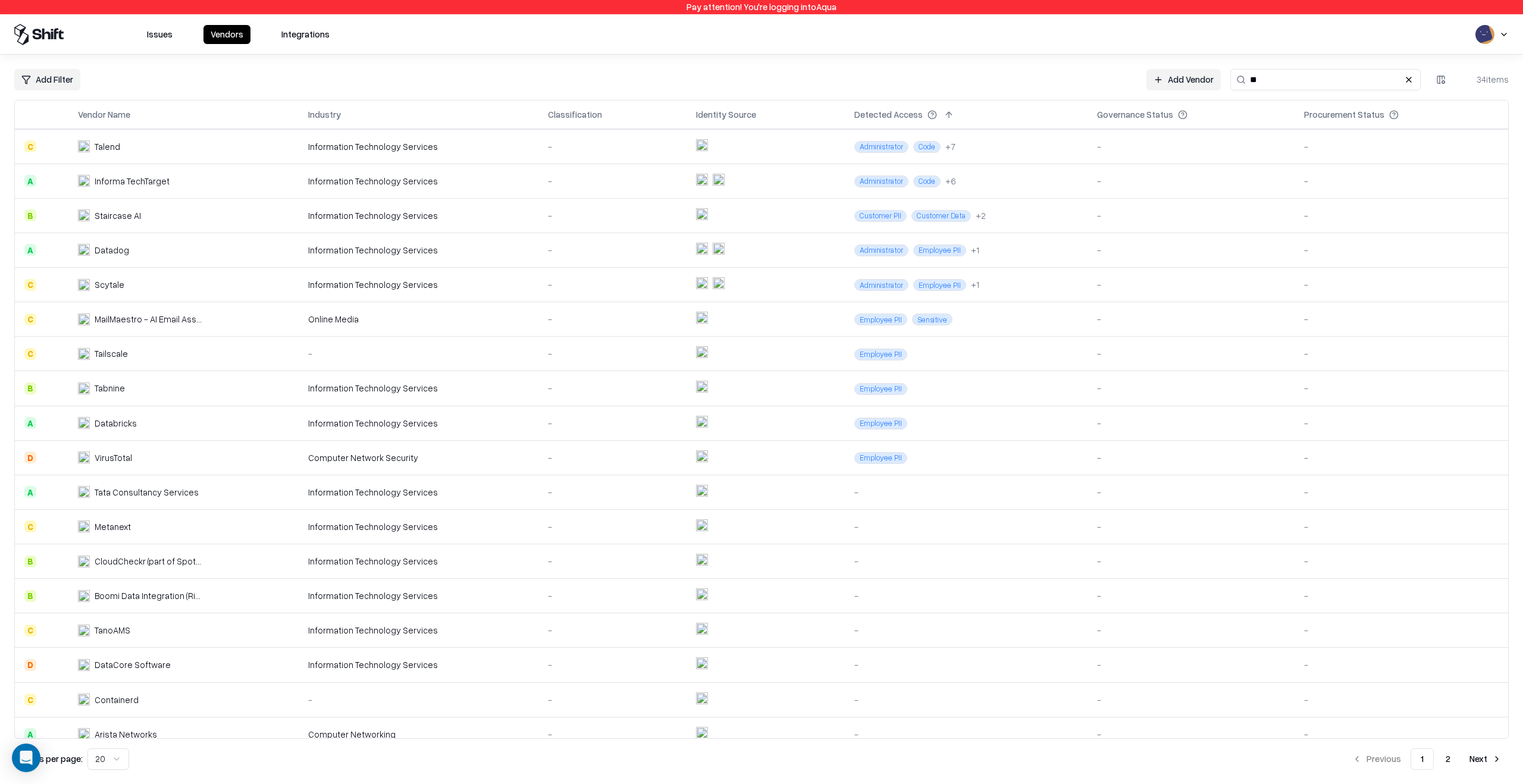
paste input "**********"
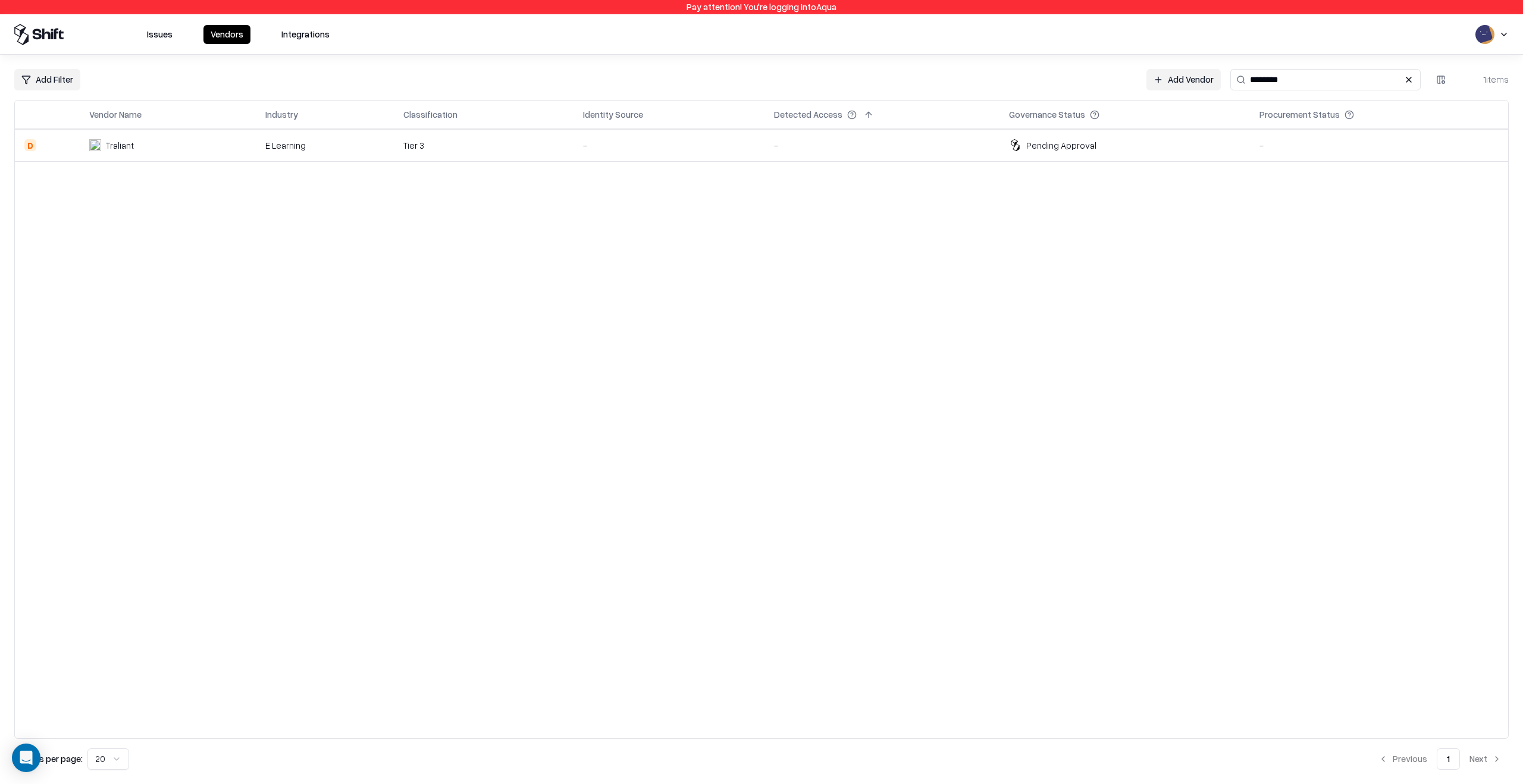
type input "********"
click at [503, 153] on td "Tier 3" at bounding box center [484, 145] width 180 height 32
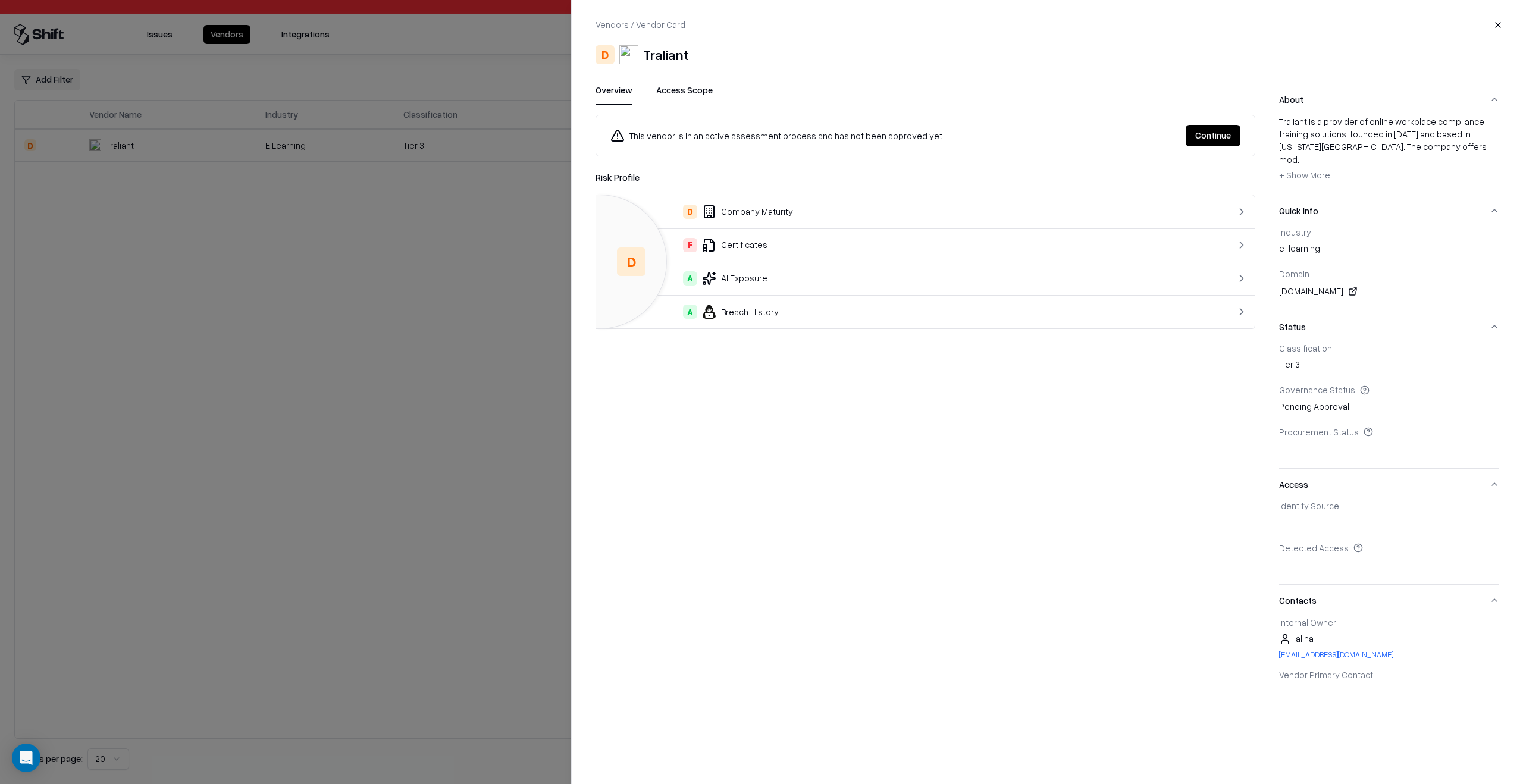
click at [782, 243] on div "F Certificates" at bounding box center [888, 245] width 566 height 14
click at [621, 178] on link "Risk Profile" at bounding box center [618, 177] width 44 height 12
click at [767, 285] on div "A AI Exposure" at bounding box center [888, 278] width 566 height 14
click at [633, 178] on link "Risk Profile" at bounding box center [618, 177] width 44 height 12
click at [740, 218] on div "D Company Maturity" at bounding box center [888, 211] width 566 height 14
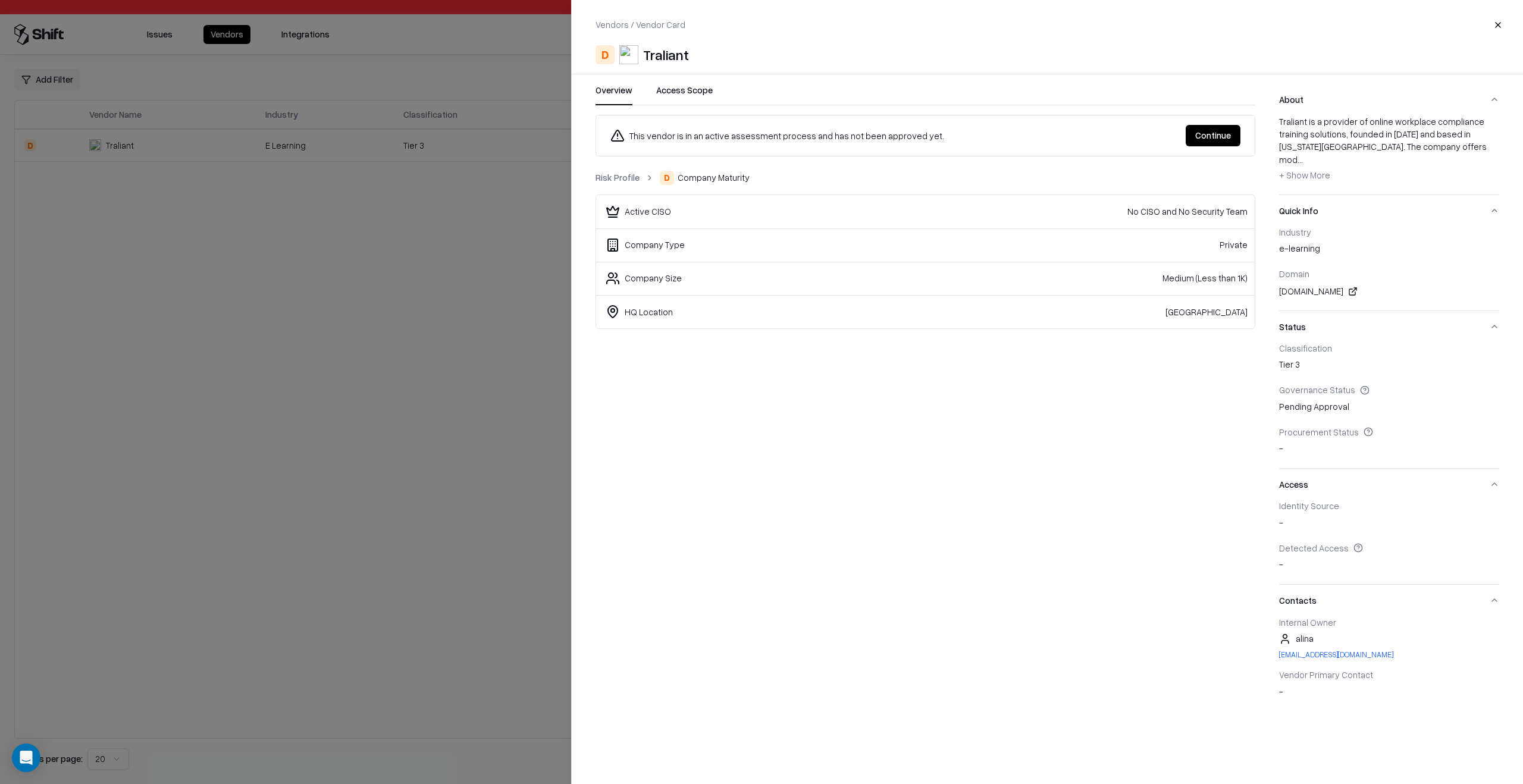
click at [606, 167] on div "This vendor is in an active assessment process and has not been approved yet. C…" at bounding box center [925, 222] width 660 height 214
click at [625, 169] on div "This vendor is in an active assessment process and has not been approved yet. C…" at bounding box center [925, 222] width 660 height 214
click at [625, 179] on link "Risk Profile" at bounding box center [618, 177] width 44 height 12
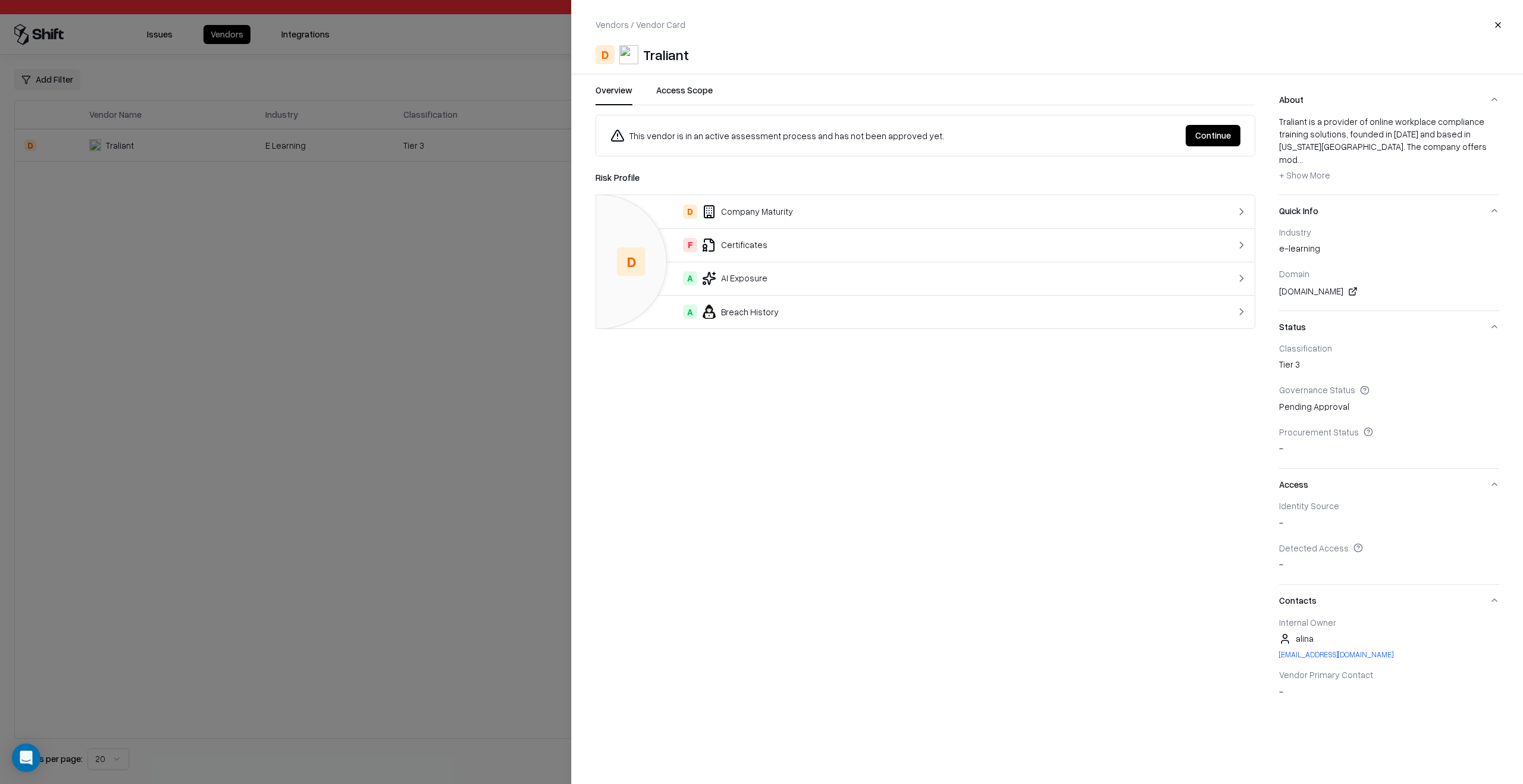
click at [789, 325] on td "A Breach History" at bounding box center [889, 312] width 585 height 33
click at [630, 192] on div "Risk Profile A Breach History No Security Breaches Found No vendor-related brea…" at bounding box center [925, 250] width 660 height 158
click at [629, 185] on div "Risk Profile A Breach History No Security Breaches Found No vendor-related brea…" at bounding box center [925, 250] width 660 height 158
click at [627, 172] on link "Risk Profile" at bounding box center [618, 177] width 44 height 12
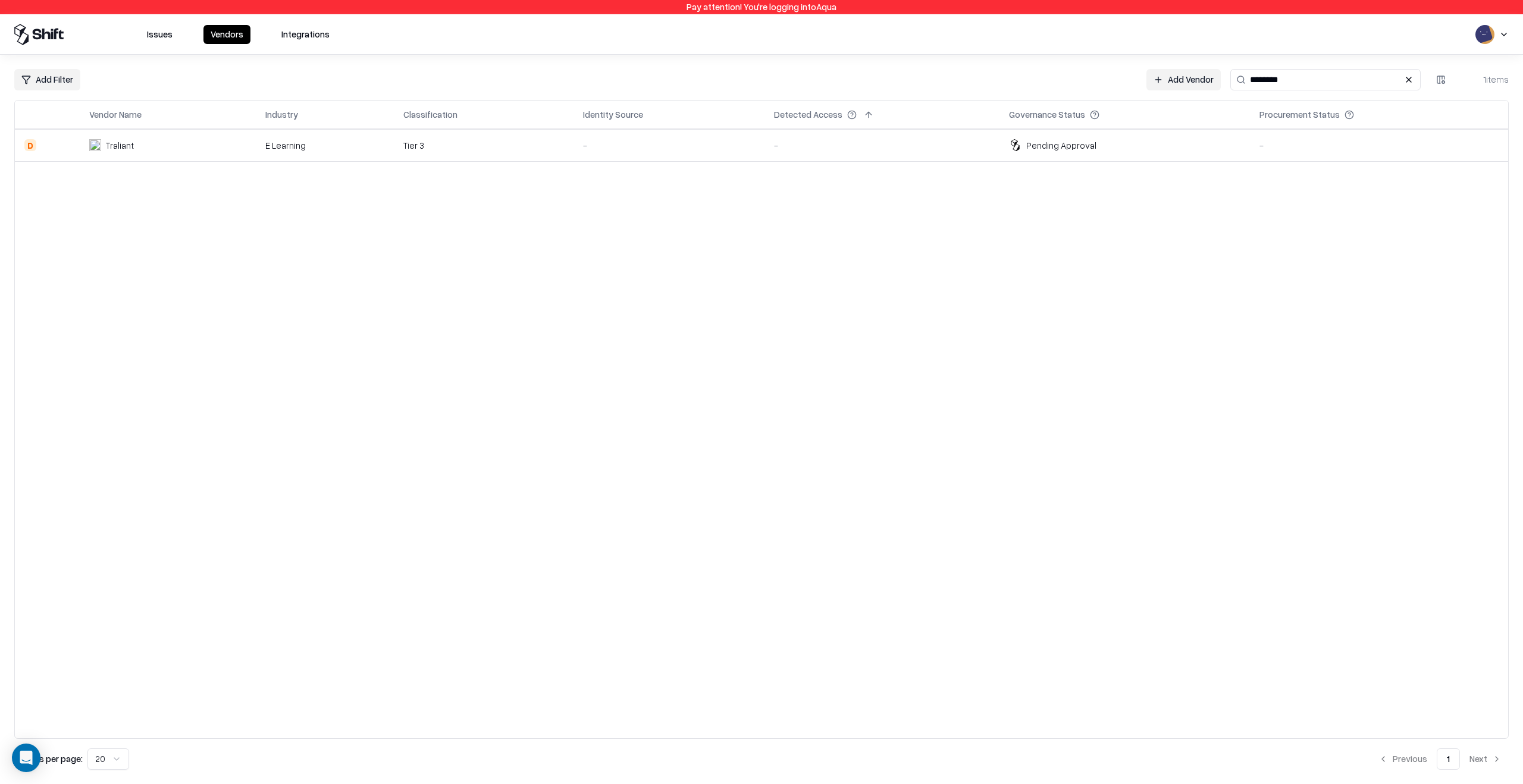
click at [1282, 71] on input "********" at bounding box center [1326, 79] width 190 height 21
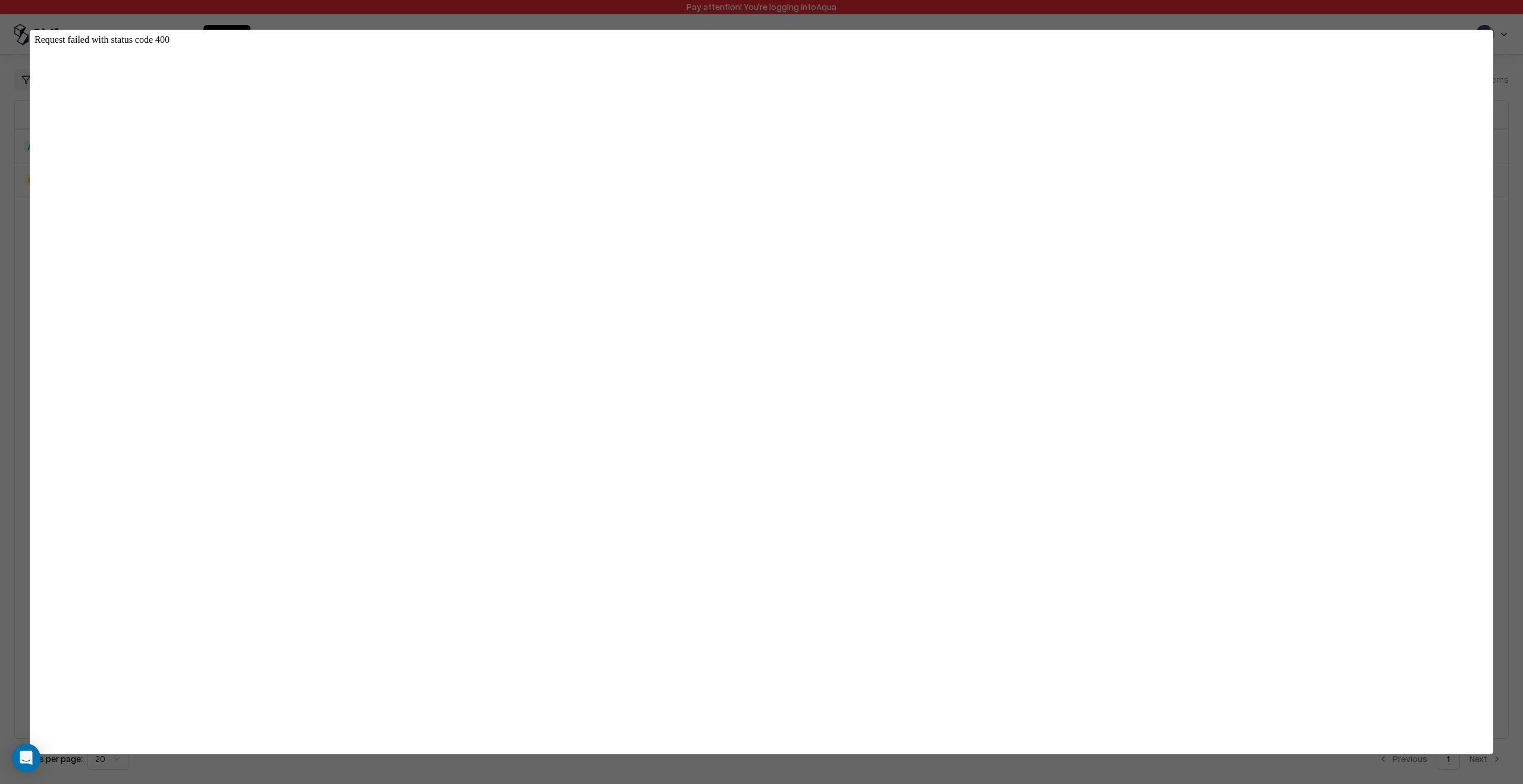
click at [463, 478] on body "Request failed with status code 400" at bounding box center [761, 389] width 1454 height 710
click at [12, 257] on div at bounding box center [761, 392] width 1523 height 784
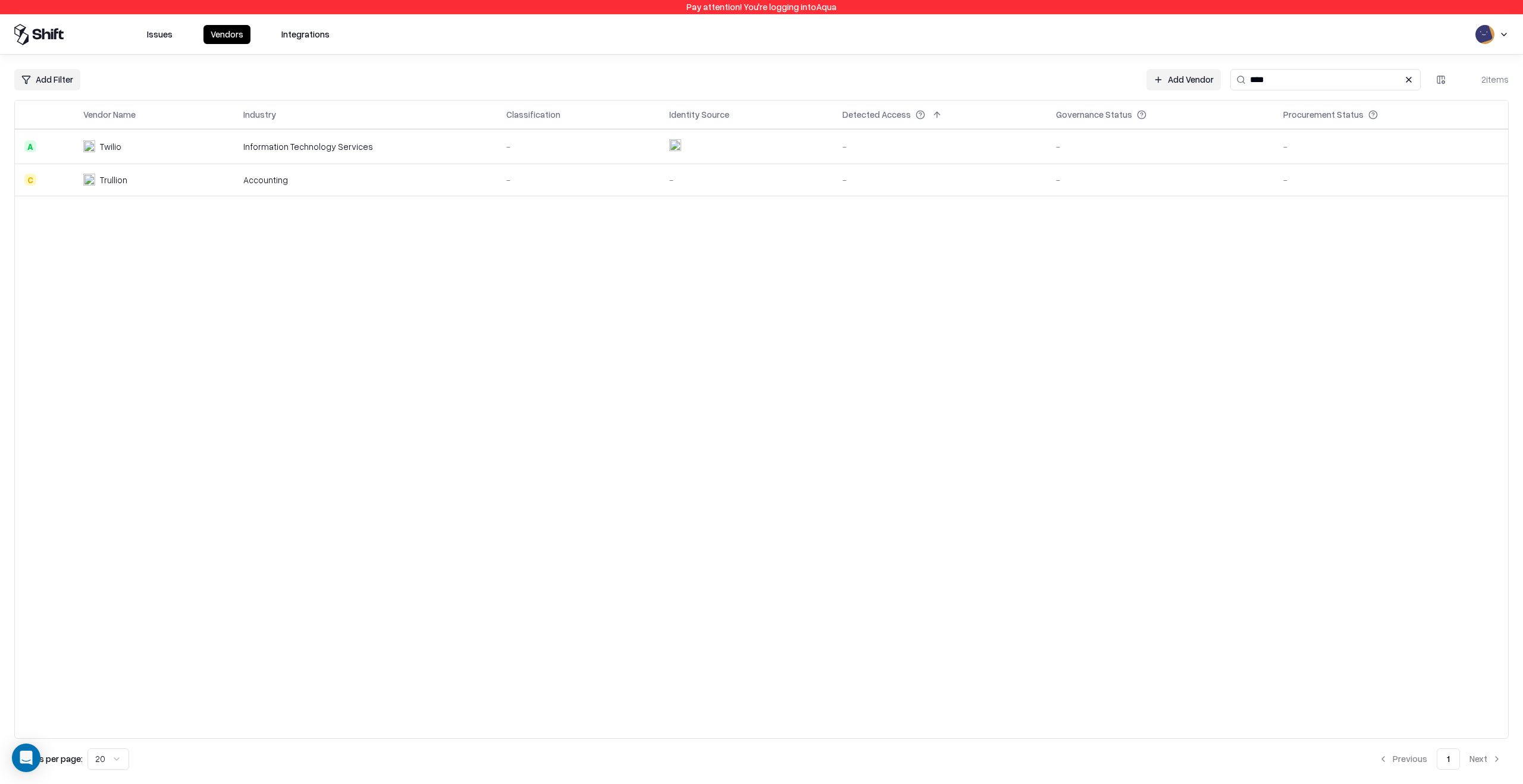
click at [1303, 85] on input "****" at bounding box center [1326, 79] width 190 height 21
click at [1320, 79] on input "***" at bounding box center [1326, 79] width 190 height 21
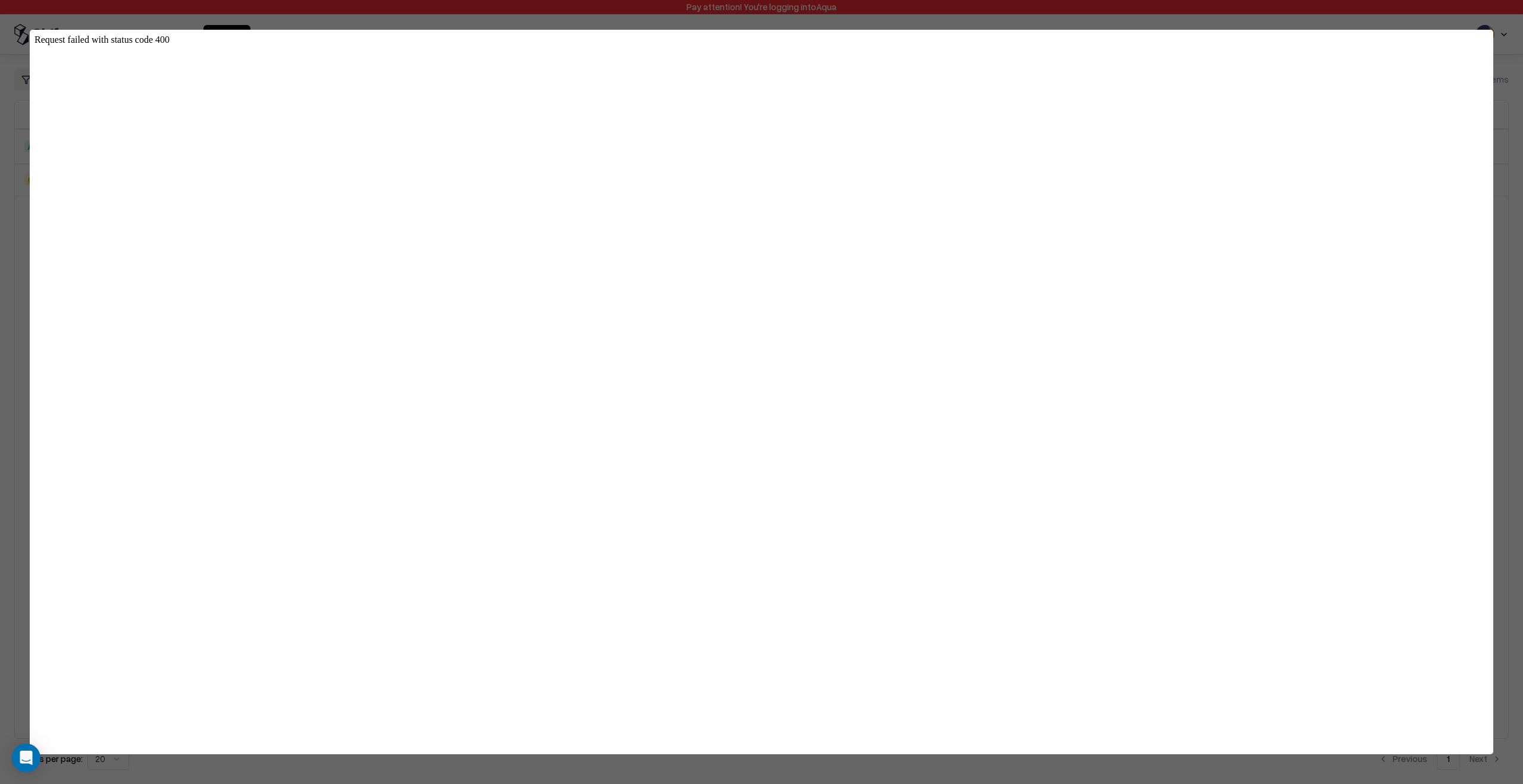
type input "*****"
